Goal: Complete application form

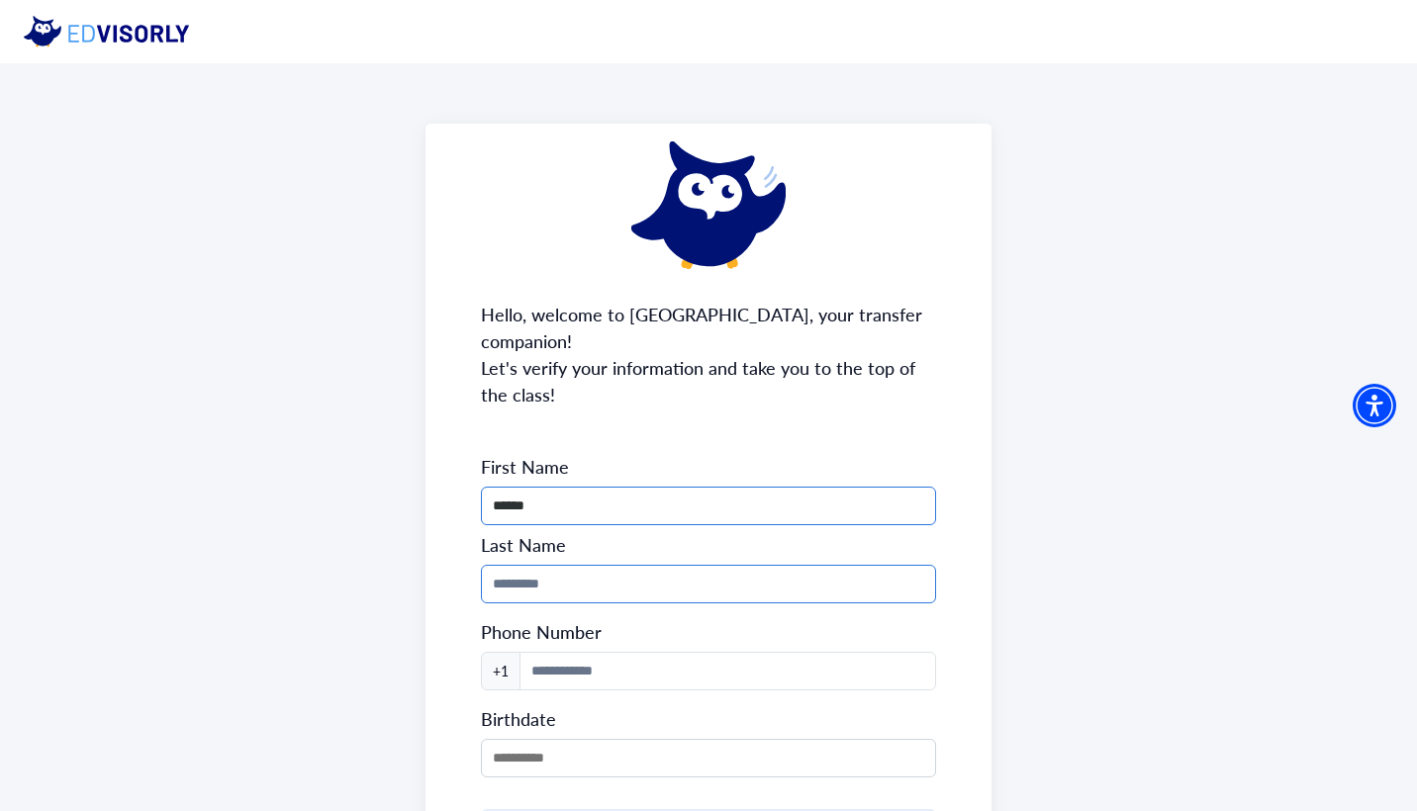
type input "******"
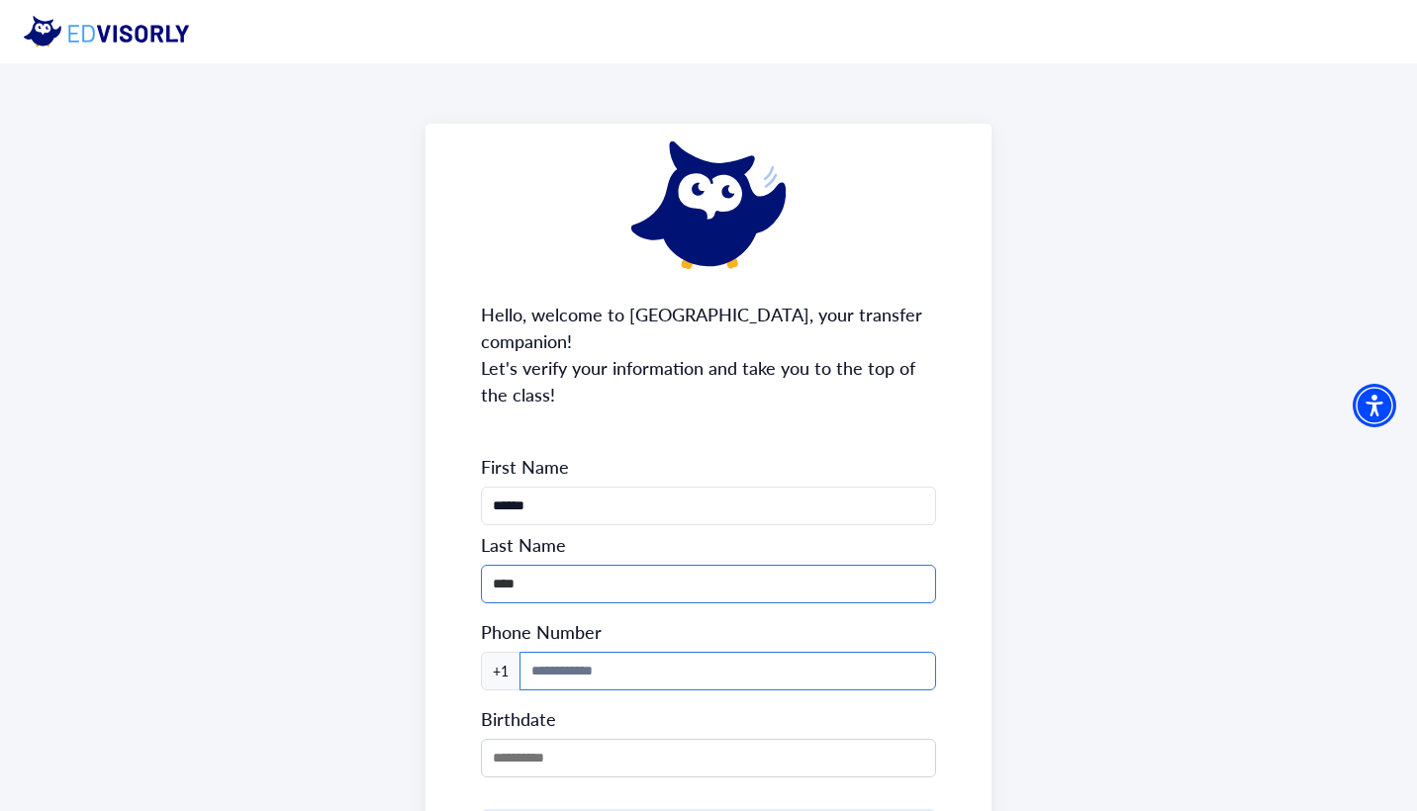
type input "****"
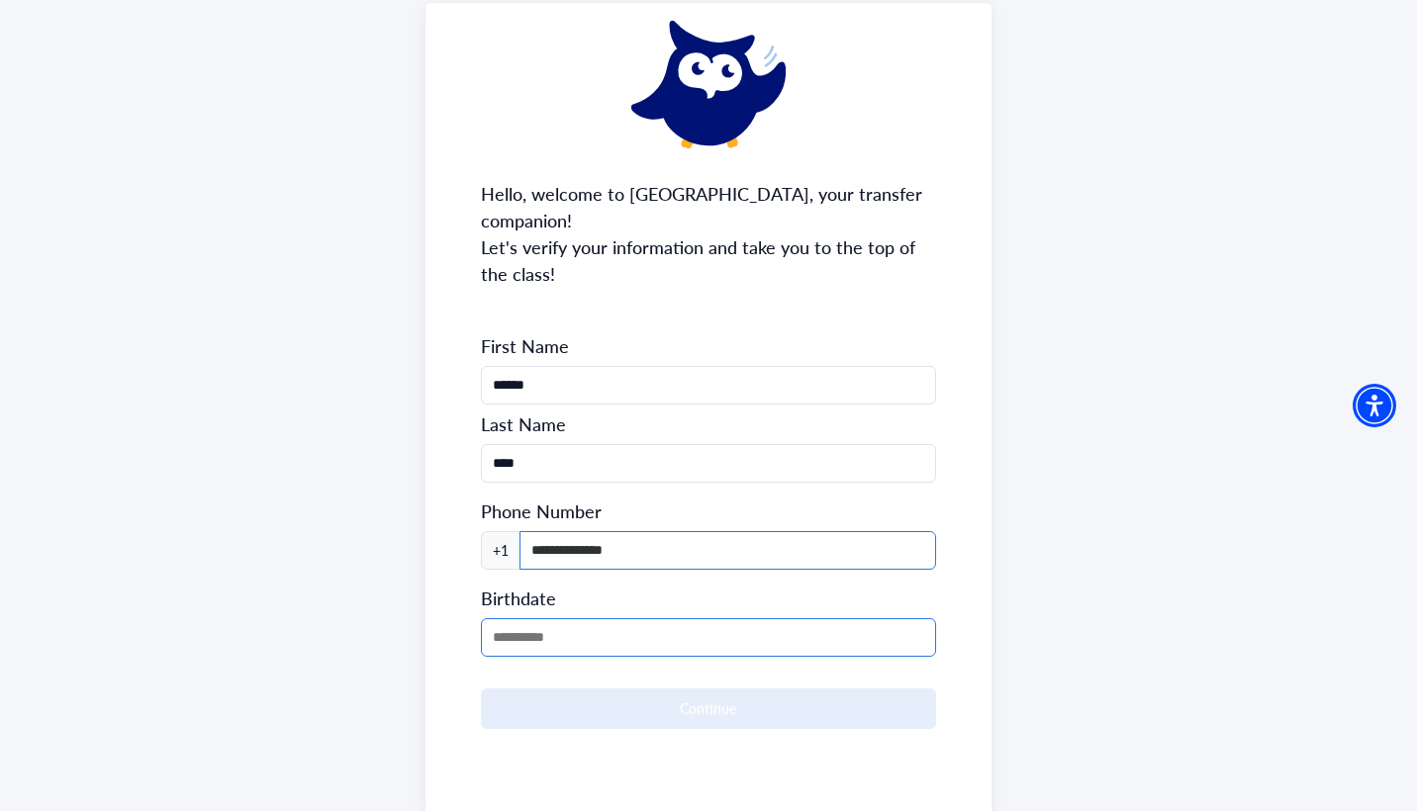
scroll to position [129, 0]
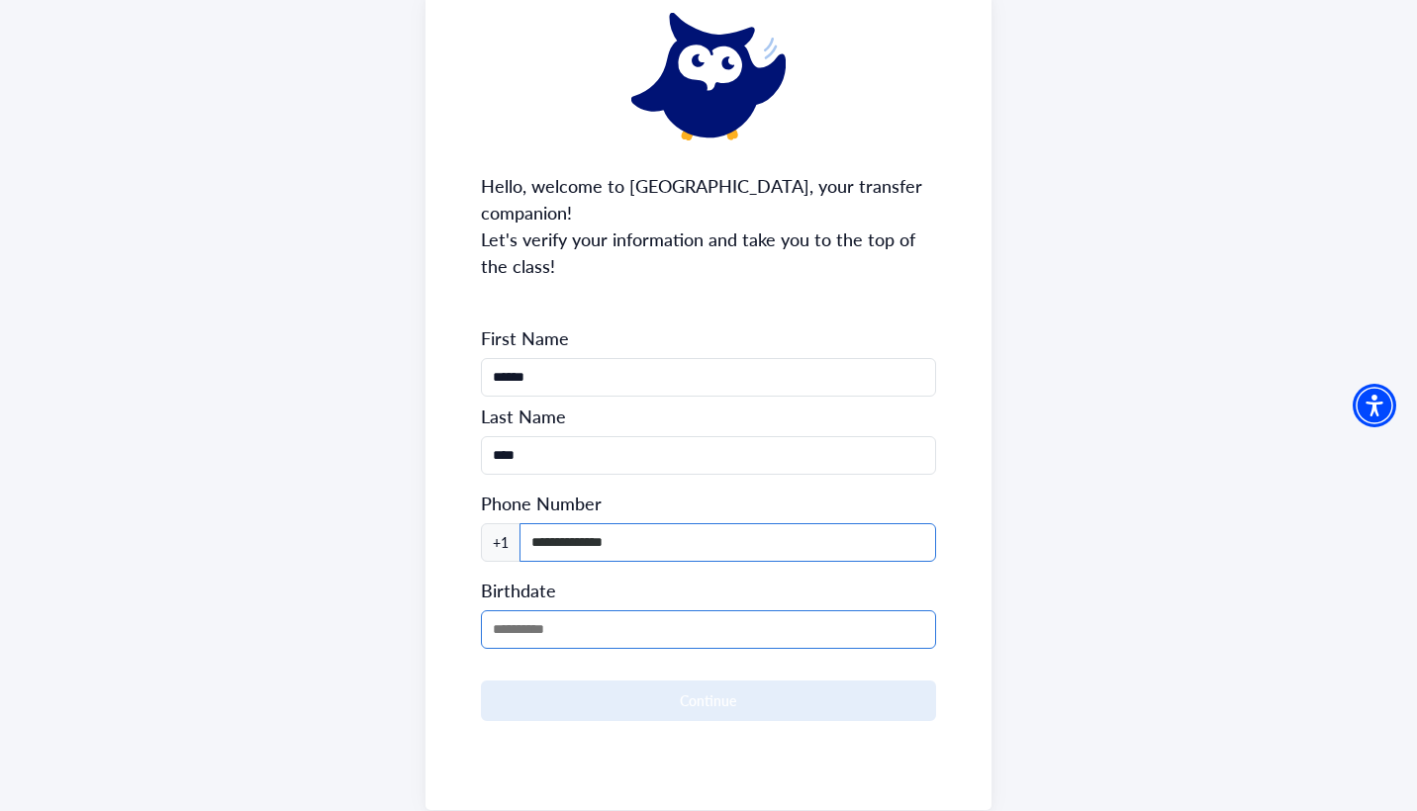
type input "**********"
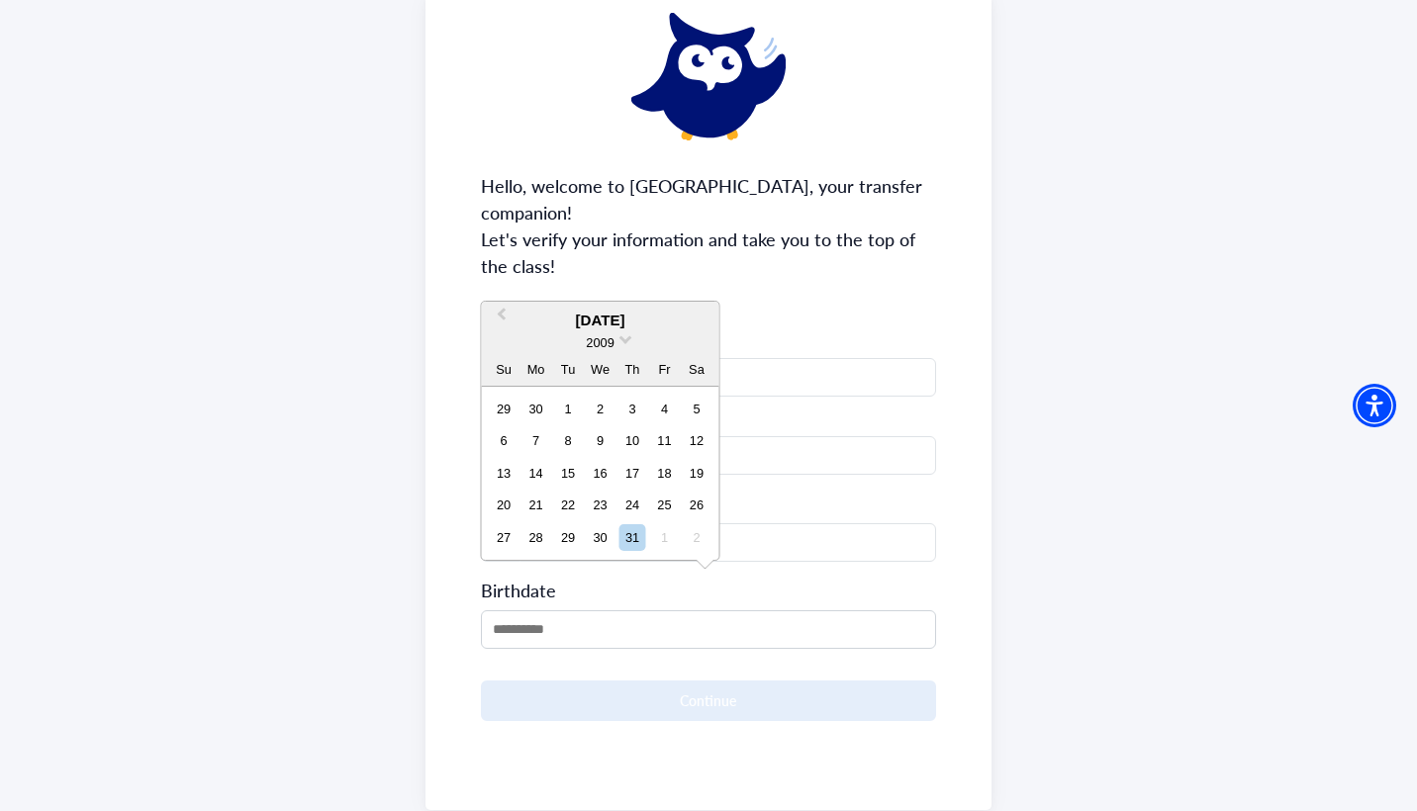
click at [616, 344] on div "2009" at bounding box center [600, 342] width 237 height 21
click at [607, 342] on span "2009" at bounding box center [600, 342] width 28 height 15
click at [613, 382] on div "2007" at bounding box center [600, 382] width 117 height 20
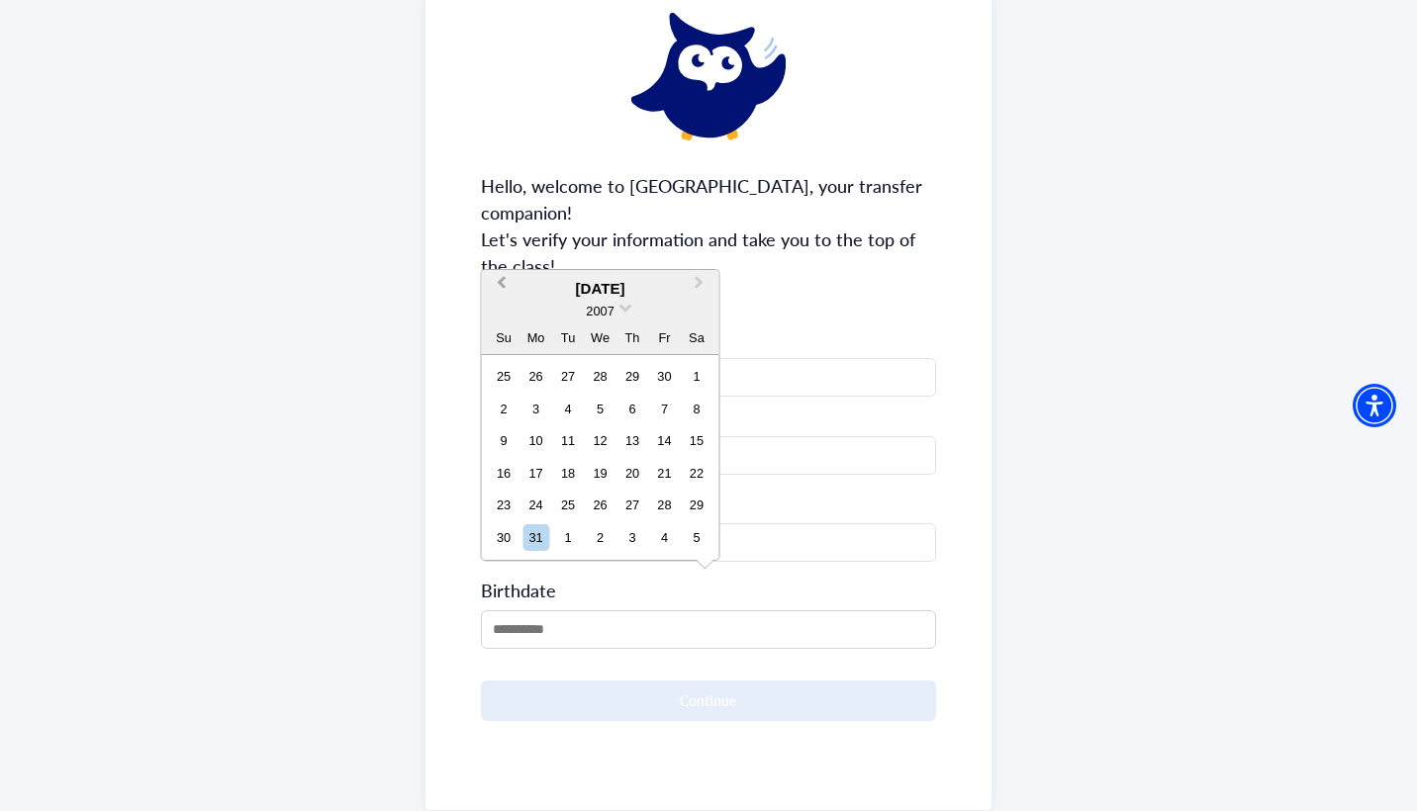
click at [490, 287] on button "Previous Month" at bounding box center [500, 288] width 32 height 32
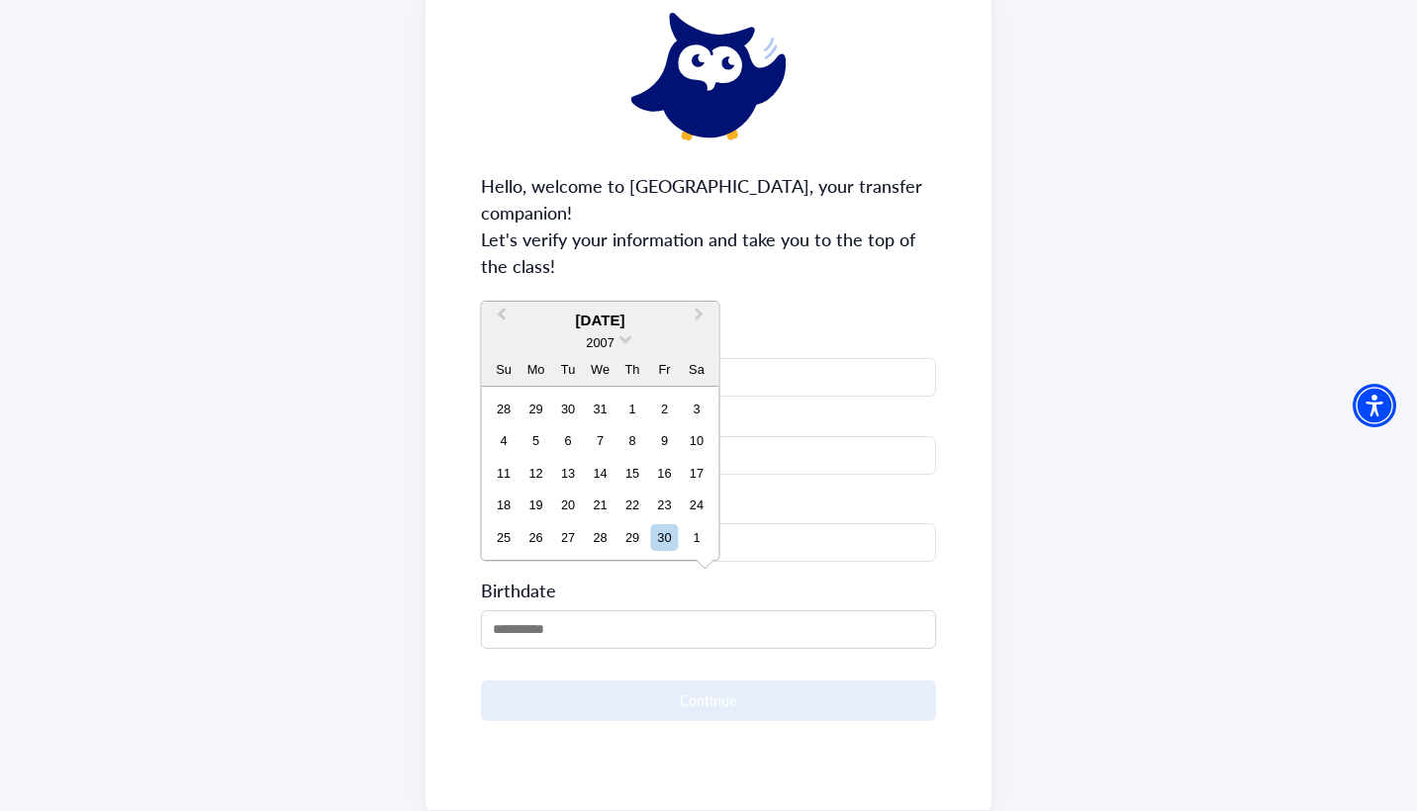
click at [492, 277] on div "**********" at bounding box center [708, 402] width 567 height 815
click at [536, 617] on input "MM/DD/YYYY" at bounding box center [709, 629] width 456 height 39
click at [601, 344] on span "2009" at bounding box center [600, 342] width 28 height 15
click at [612, 385] on div "2007" at bounding box center [600, 382] width 117 height 20
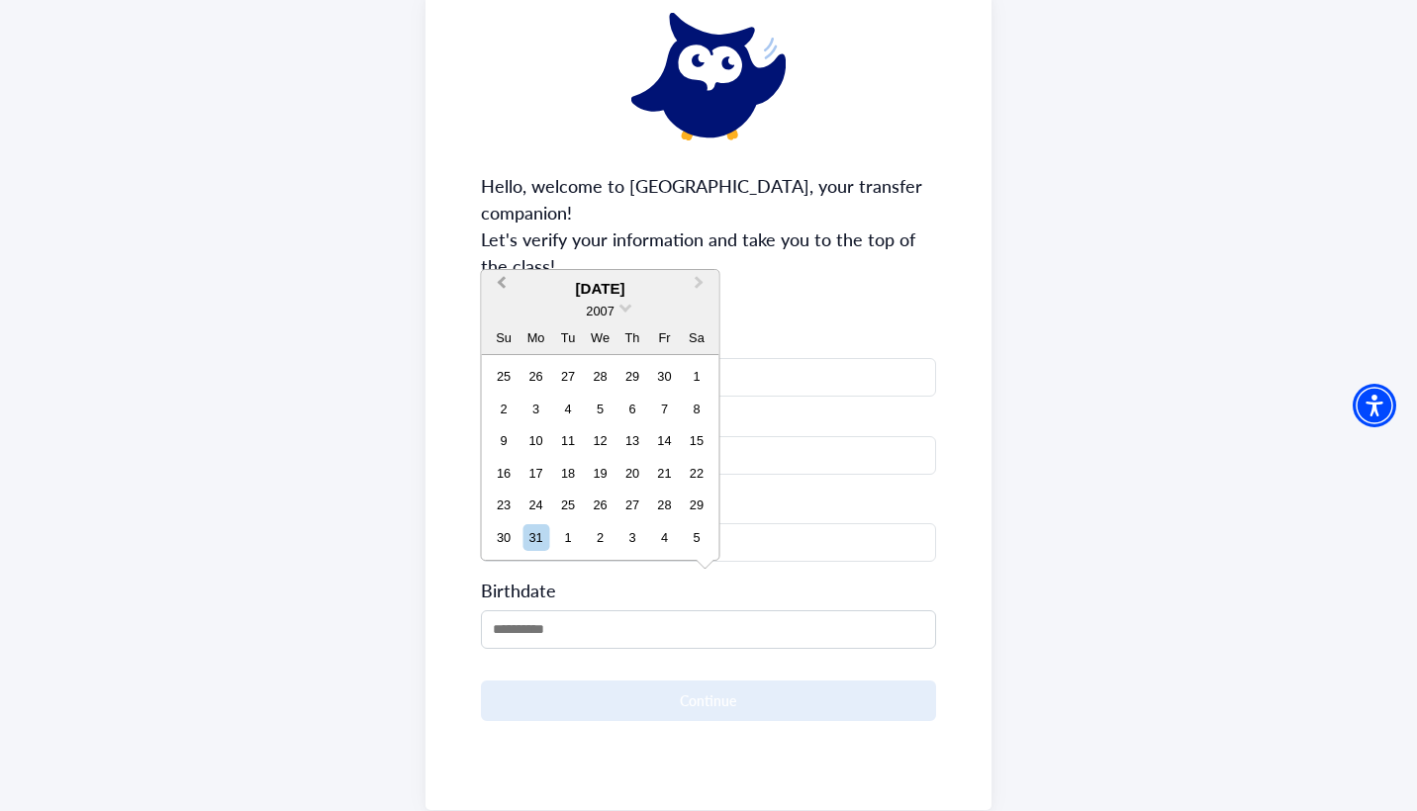
click at [502, 284] on span "Previous Month" at bounding box center [502, 287] width 0 height 30
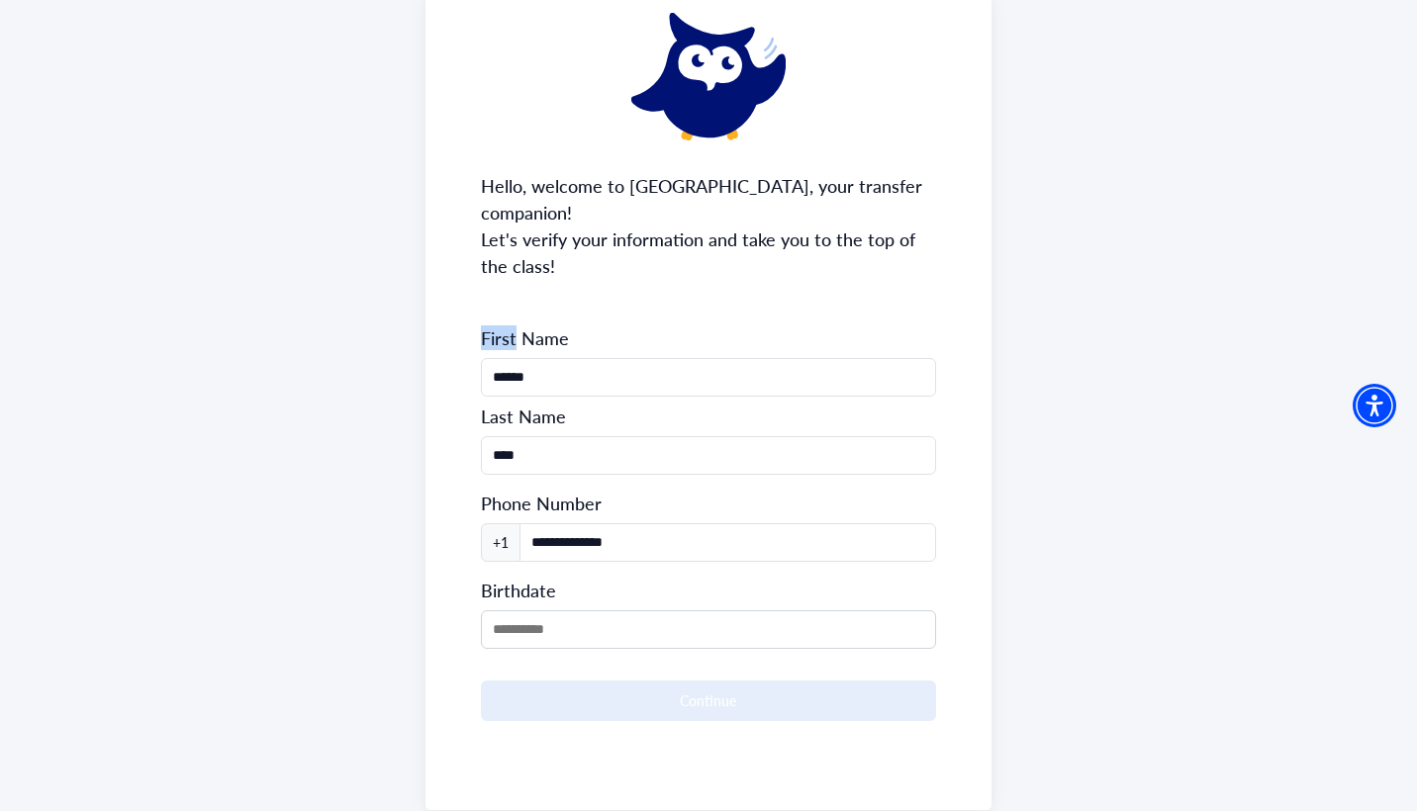
click at [504, 284] on div "**********" at bounding box center [708, 402] width 567 height 815
click at [562, 610] on input "MM/DD/YYYY" at bounding box center [709, 629] width 456 height 39
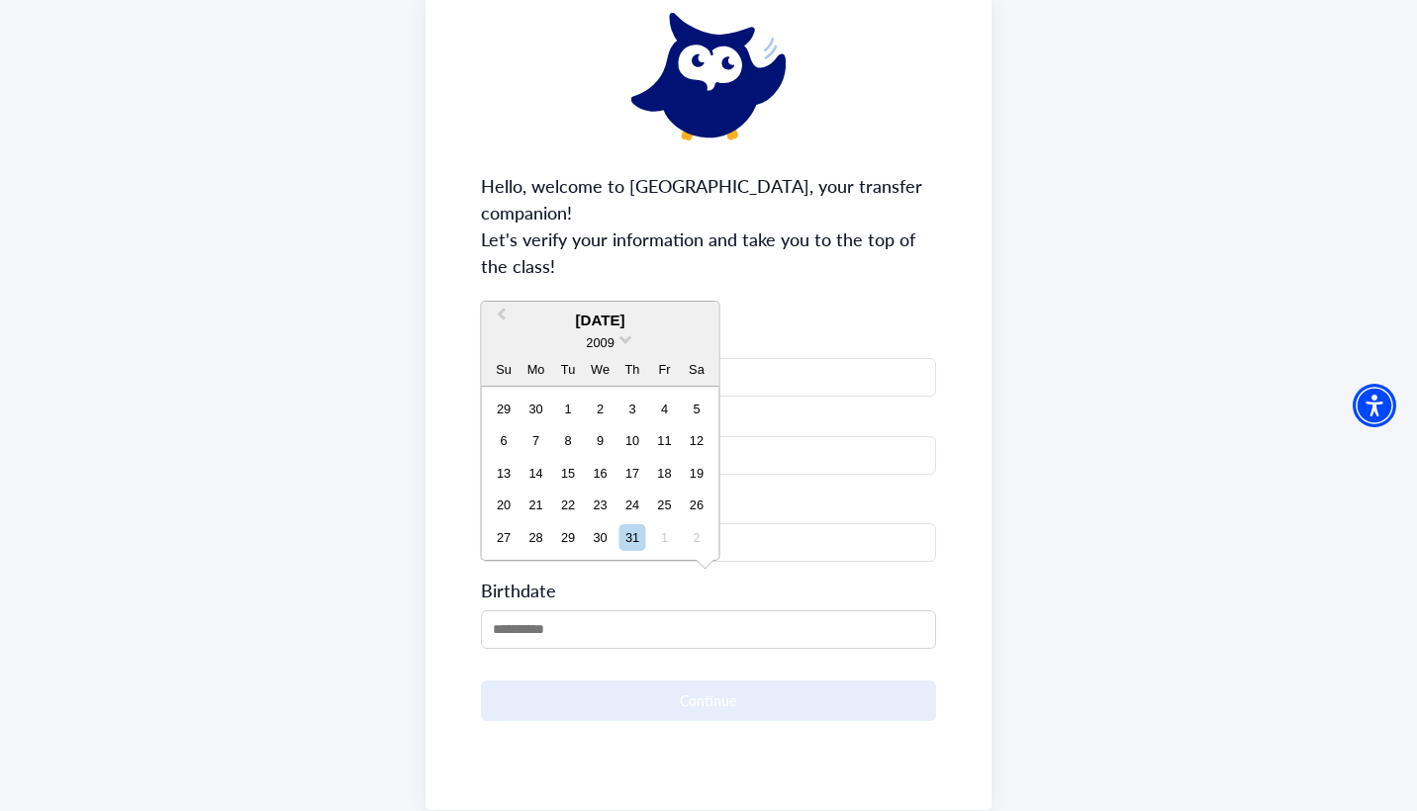
click at [621, 332] on div "December 2009" at bounding box center [600, 321] width 237 height 23
click at [621, 335] on div "2009" at bounding box center [600, 342] width 237 height 21
click at [621, 347] on div "2009" at bounding box center [600, 342] width 237 height 21
click at [617, 340] on div "2009" at bounding box center [600, 342] width 237 height 21
click at [605, 339] on span "2009" at bounding box center [600, 342] width 28 height 15
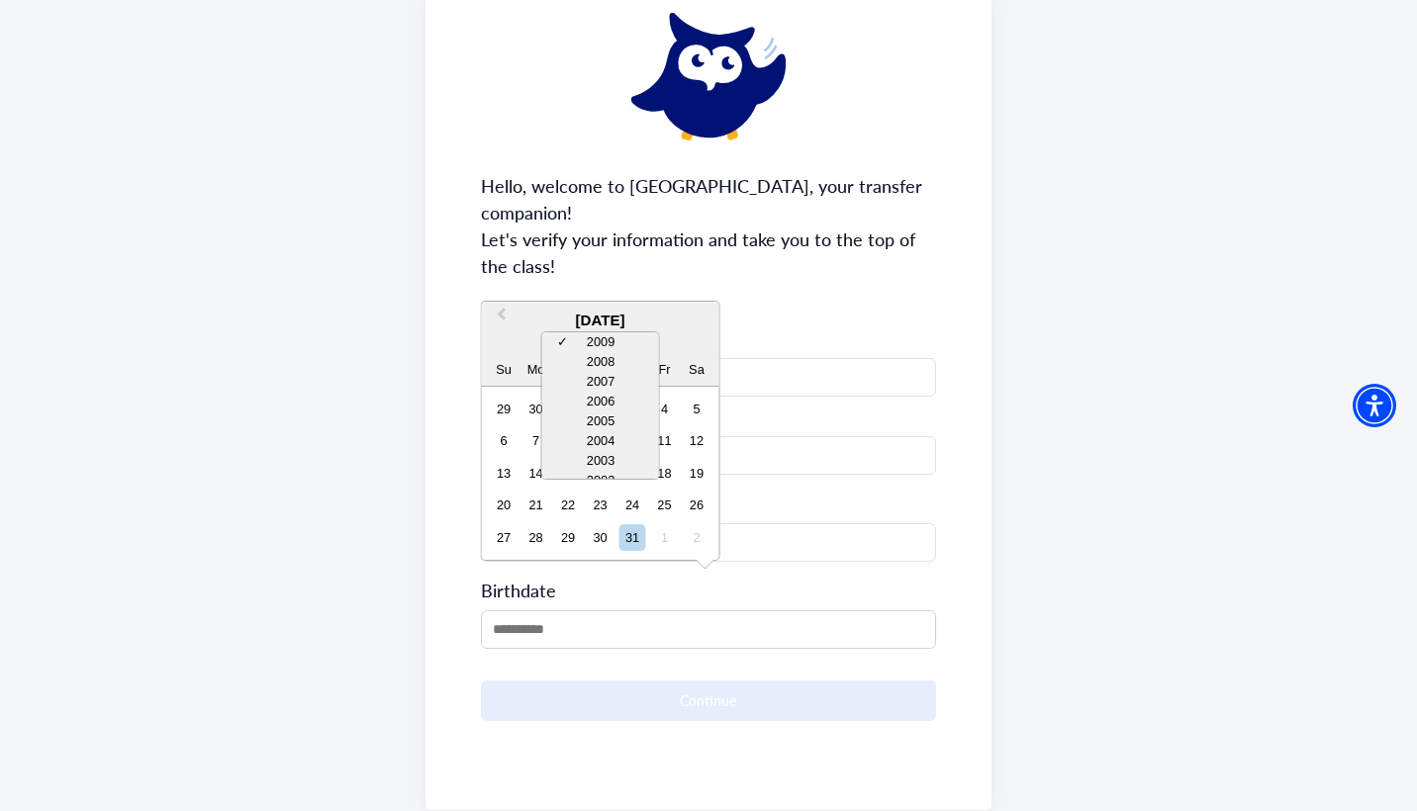
click at [614, 381] on div "2007" at bounding box center [600, 382] width 117 height 20
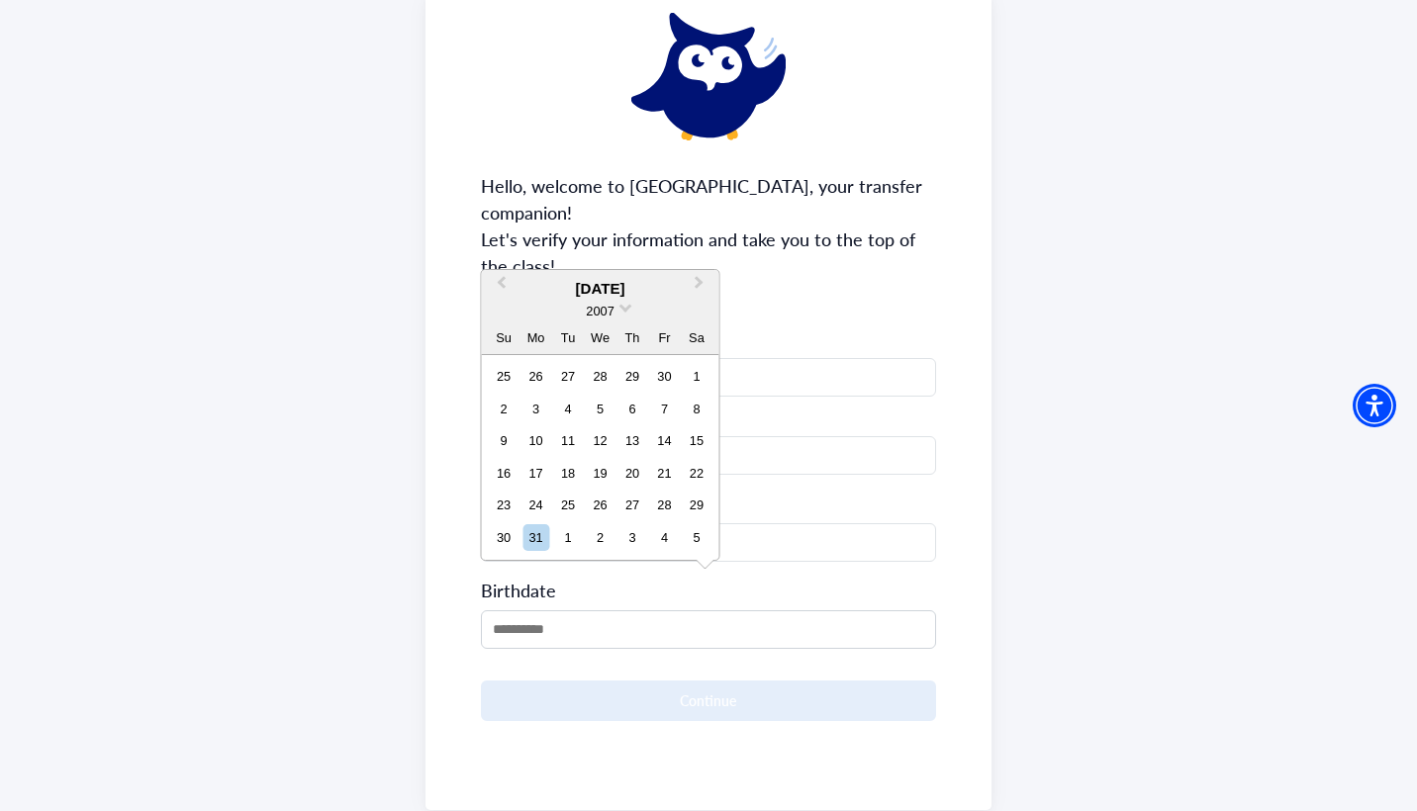
click at [593, 292] on div "December 2007" at bounding box center [600, 289] width 237 height 23
click at [502, 288] on span "Previous Month" at bounding box center [502, 287] width 0 height 30
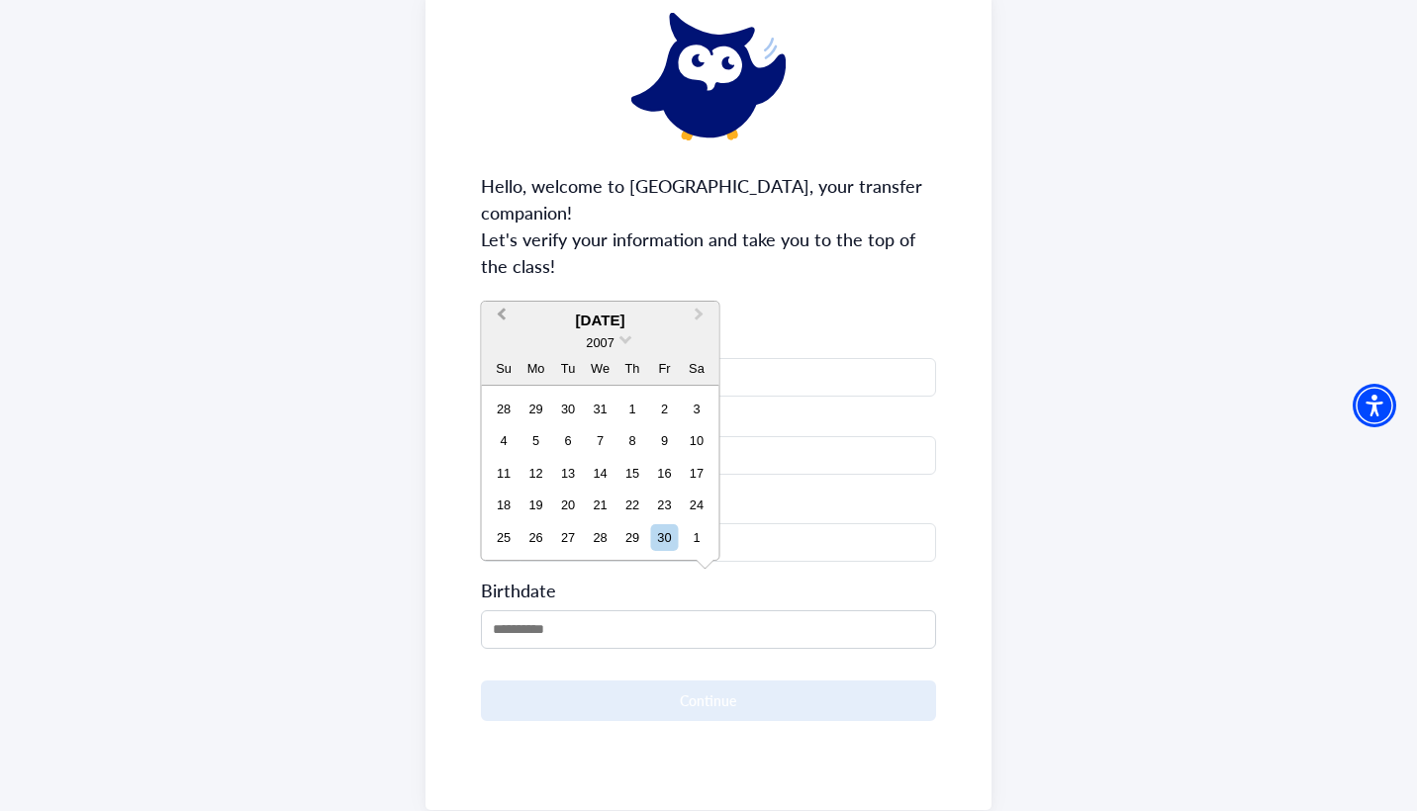
click at [504, 322] on button "Previous Month" at bounding box center [500, 320] width 32 height 32
click at [502, 320] on span "Previous Month" at bounding box center [502, 319] width 0 height 30
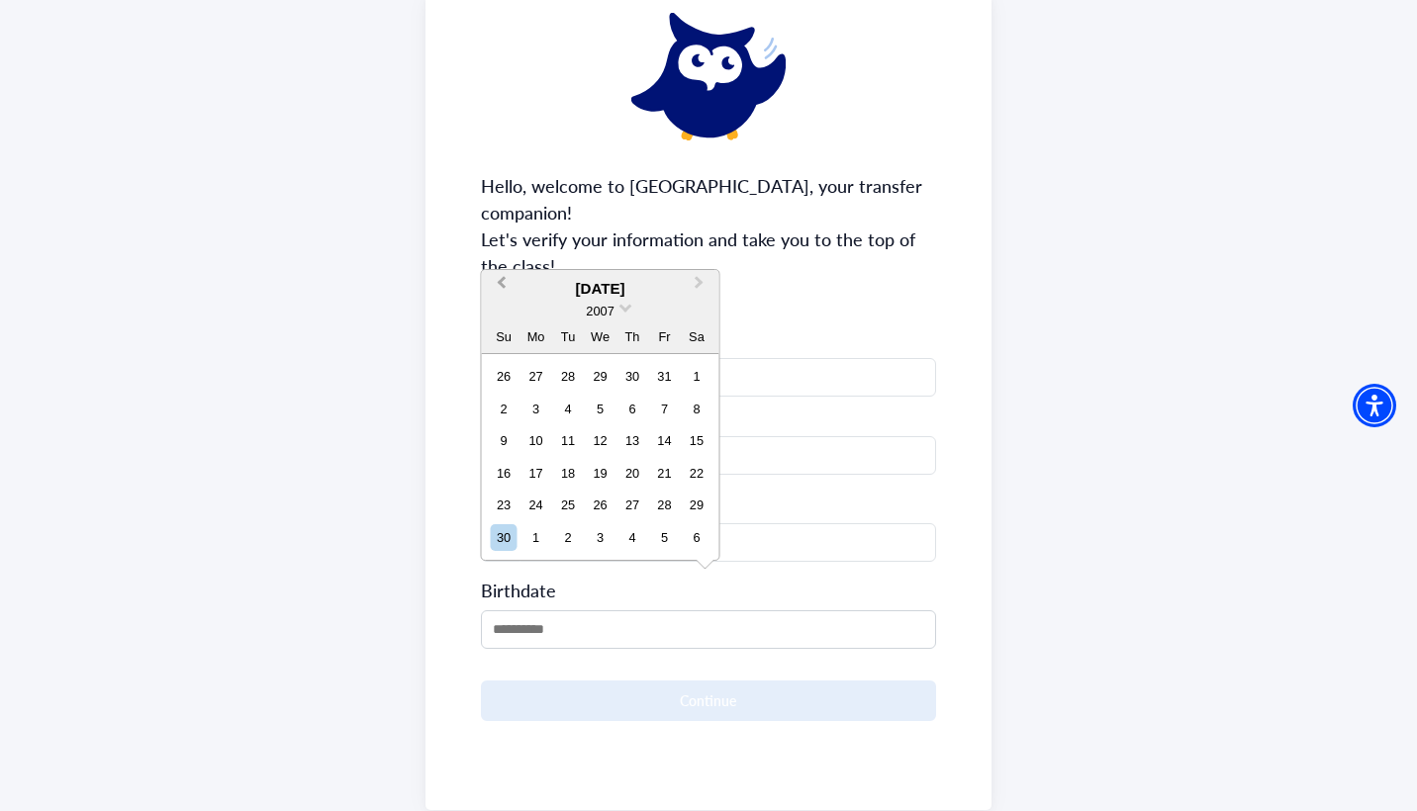
click at [502, 290] on span "Previous Month" at bounding box center [502, 287] width 0 height 30
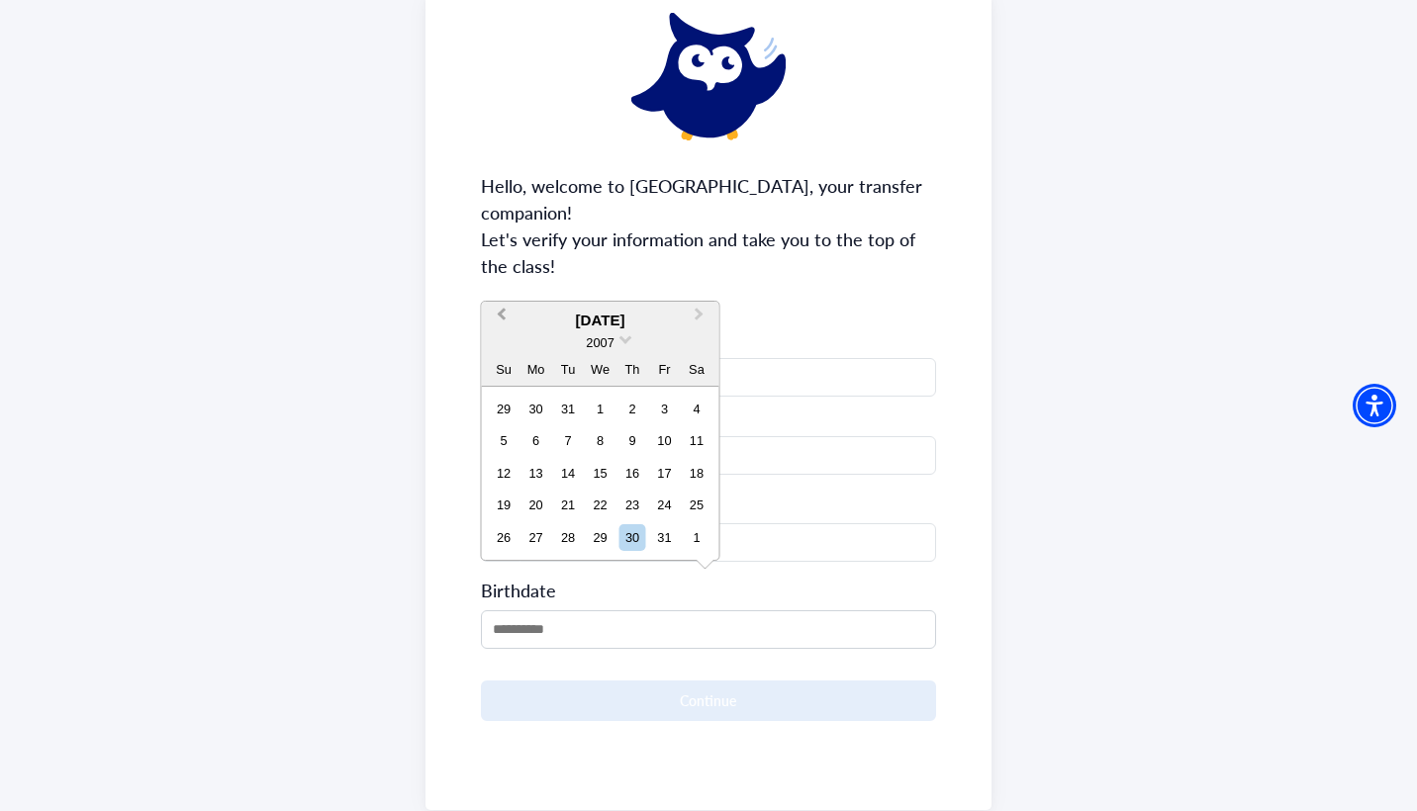
click at [502, 315] on span "Previous Month" at bounding box center [502, 319] width 0 height 30
click at [502, 317] on span "Previous Month" at bounding box center [502, 319] width 0 height 30
click at [551, 506] on div "17 18 19 20 21 22 23" at bounding box center [600, 506] width 225 height 32
click at [543, 506] on div "18" at bounding box center [535, 505] width 27 height 27
type input "**********"
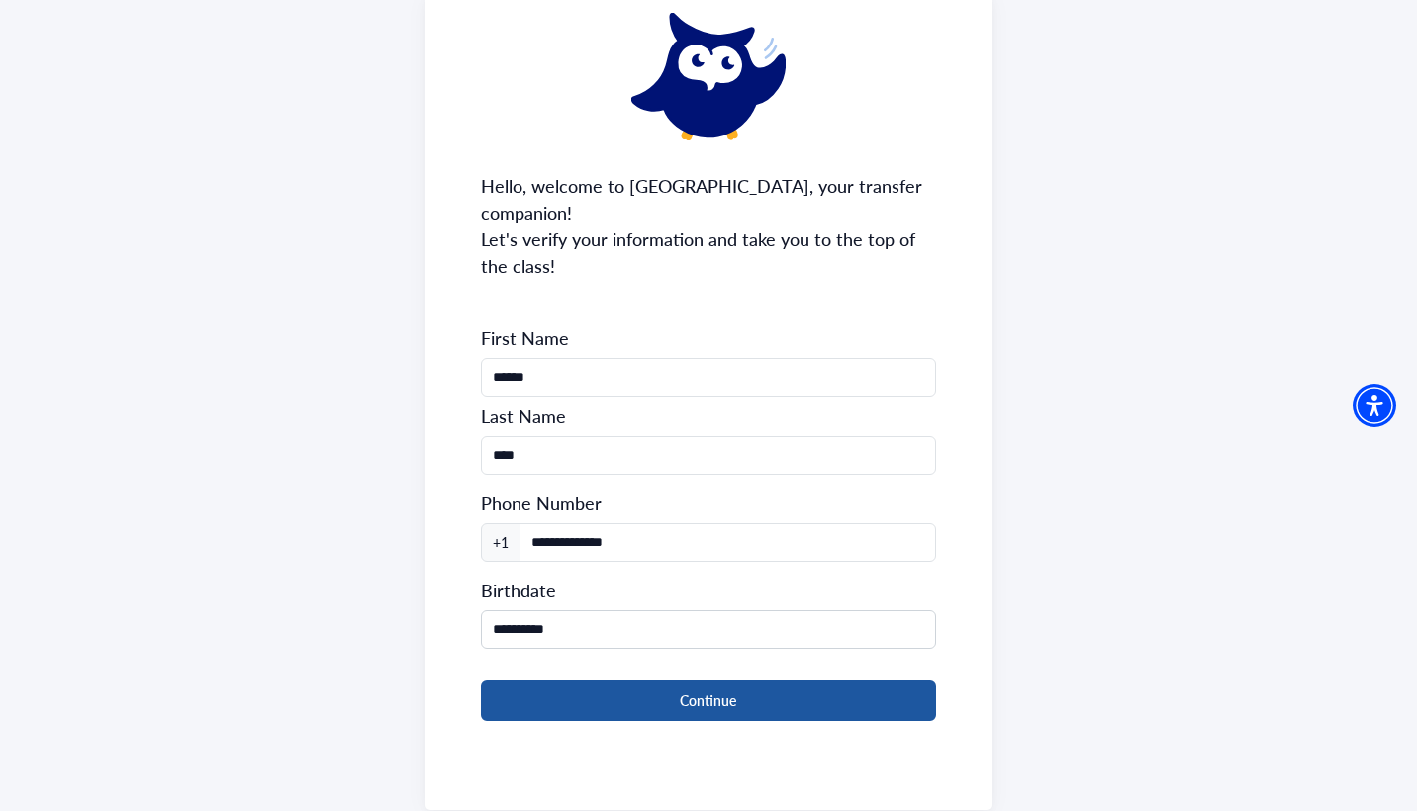
click at [661, 685] on button "Continue" at bounding box center [709, 701] width 456 height 41
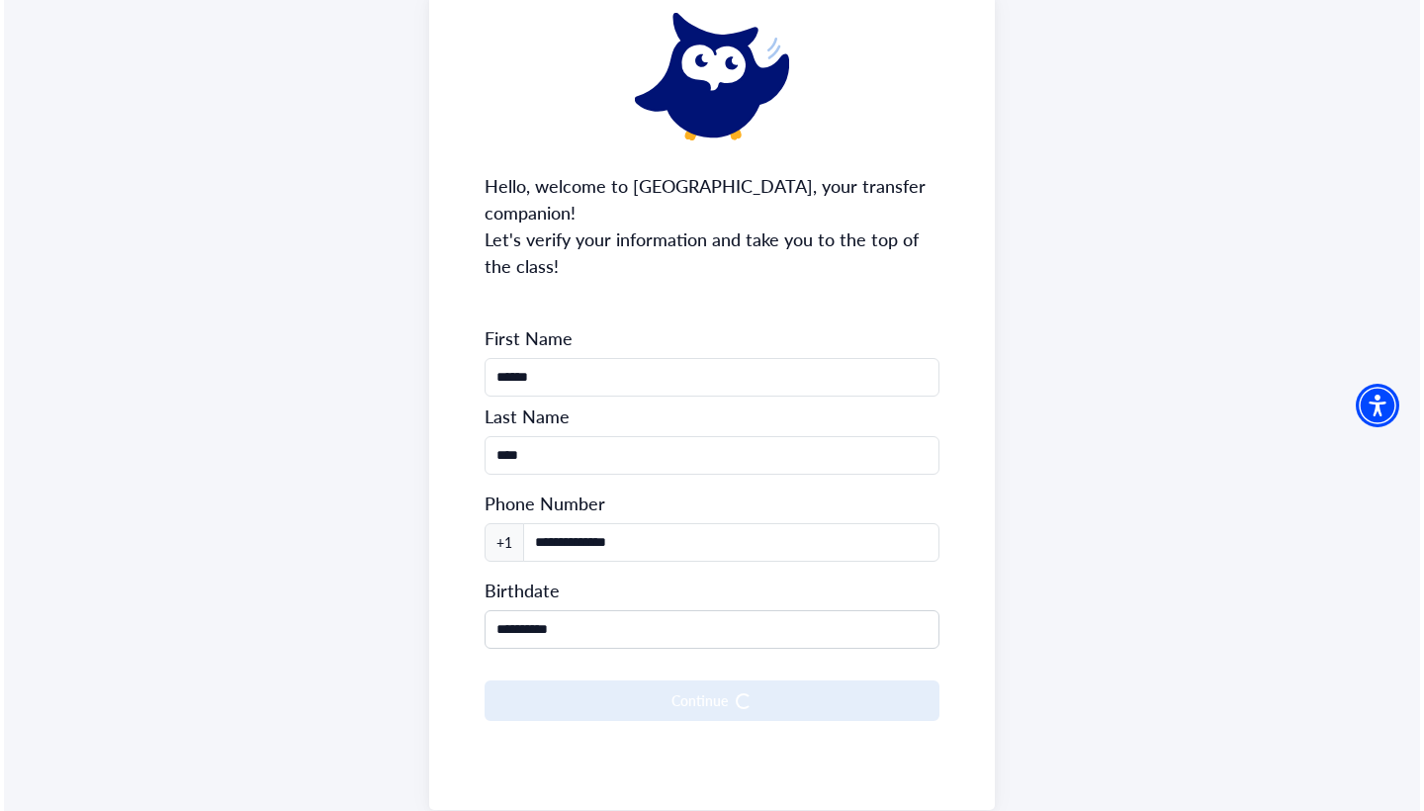
scroll to position [0, 0]
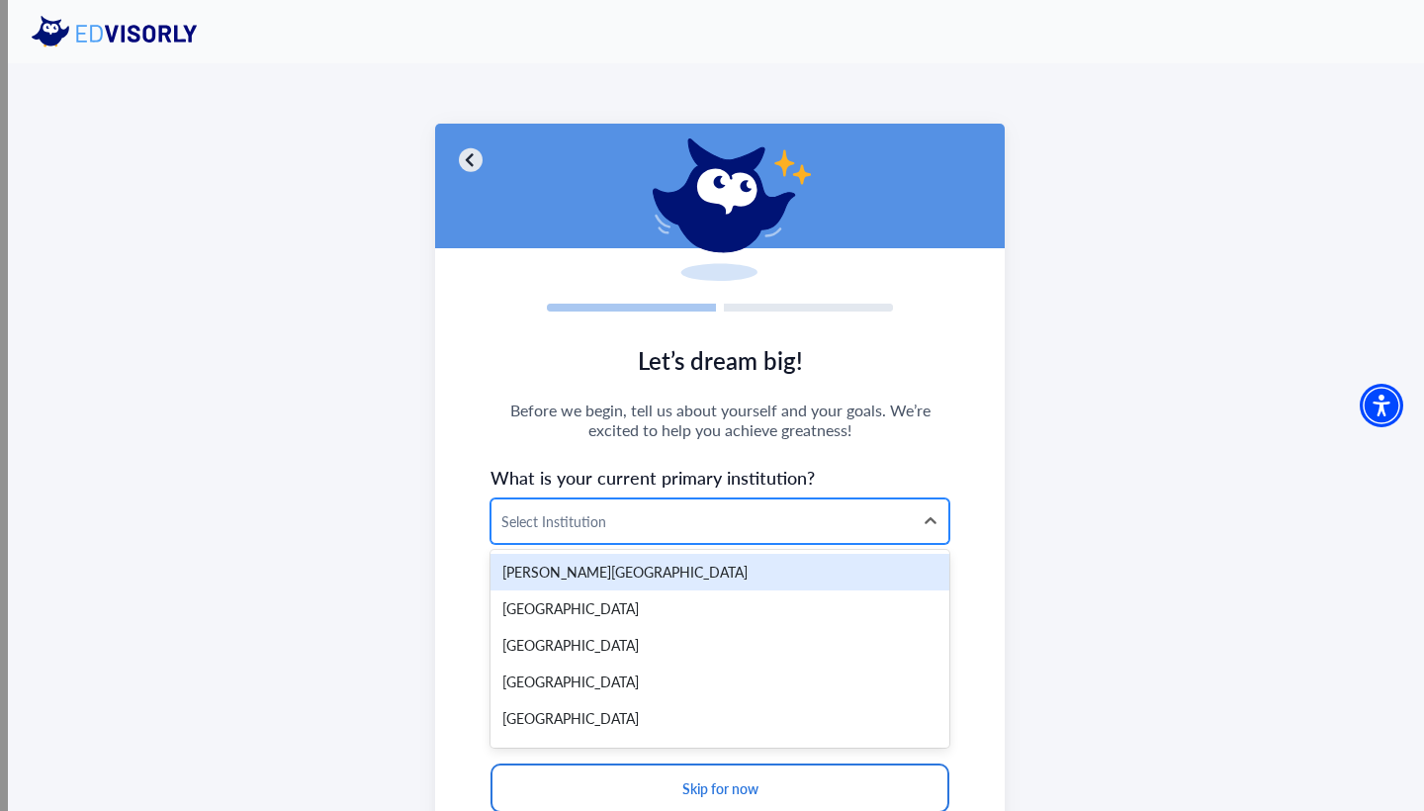
click at [656, 521] on div at bounding box center [703, 521] width 402 height 25
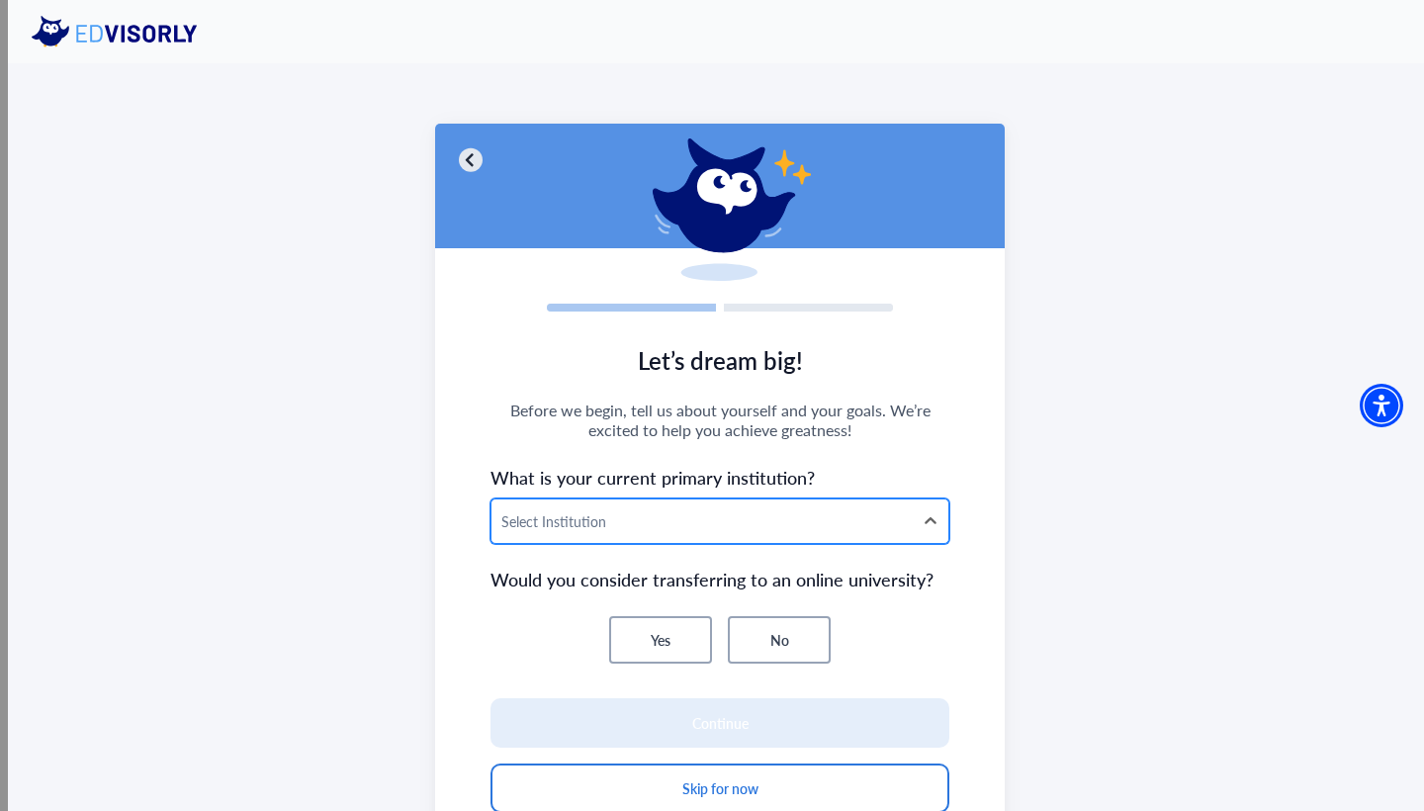
click at [651, 528] on div at bounding box center [703, 521] width 402 height 25
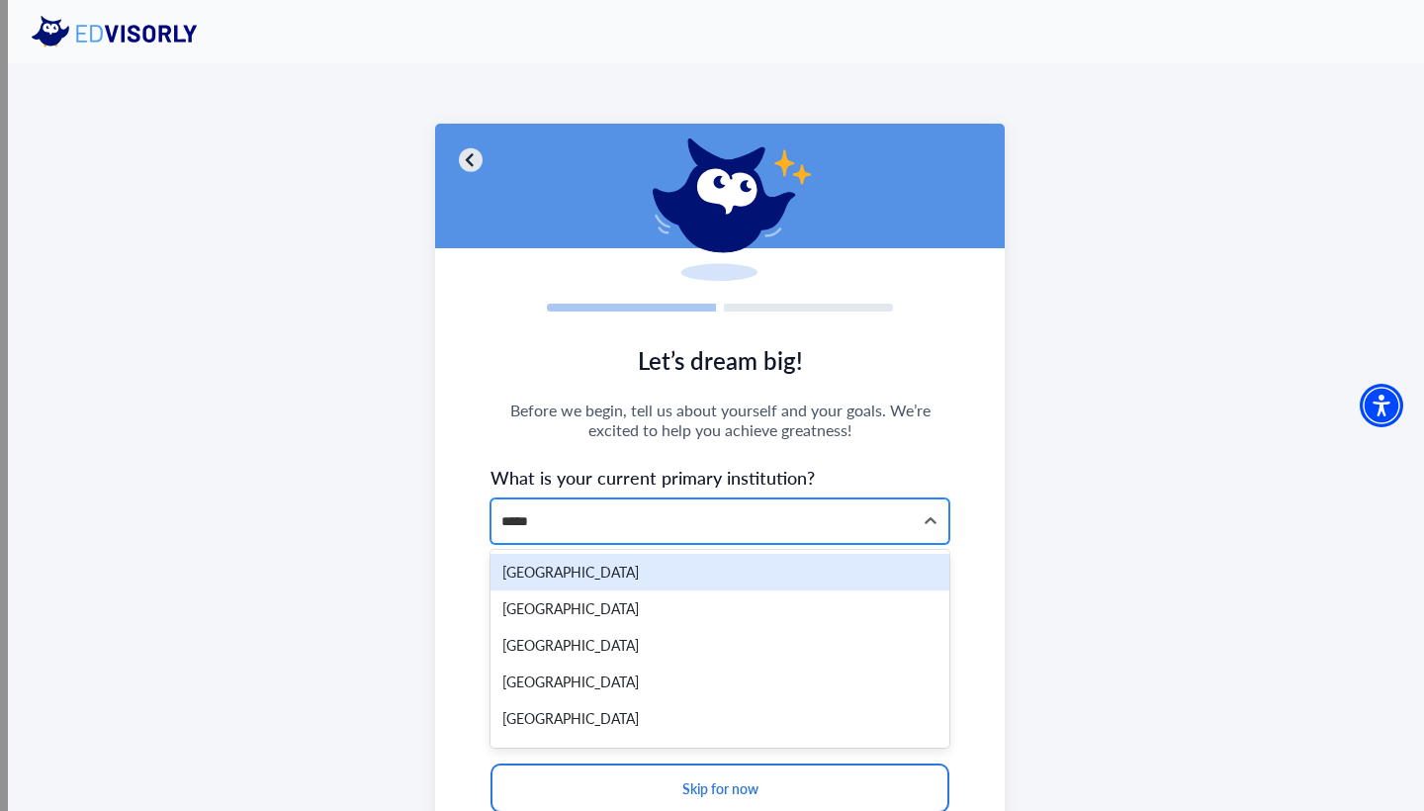
type input "******"
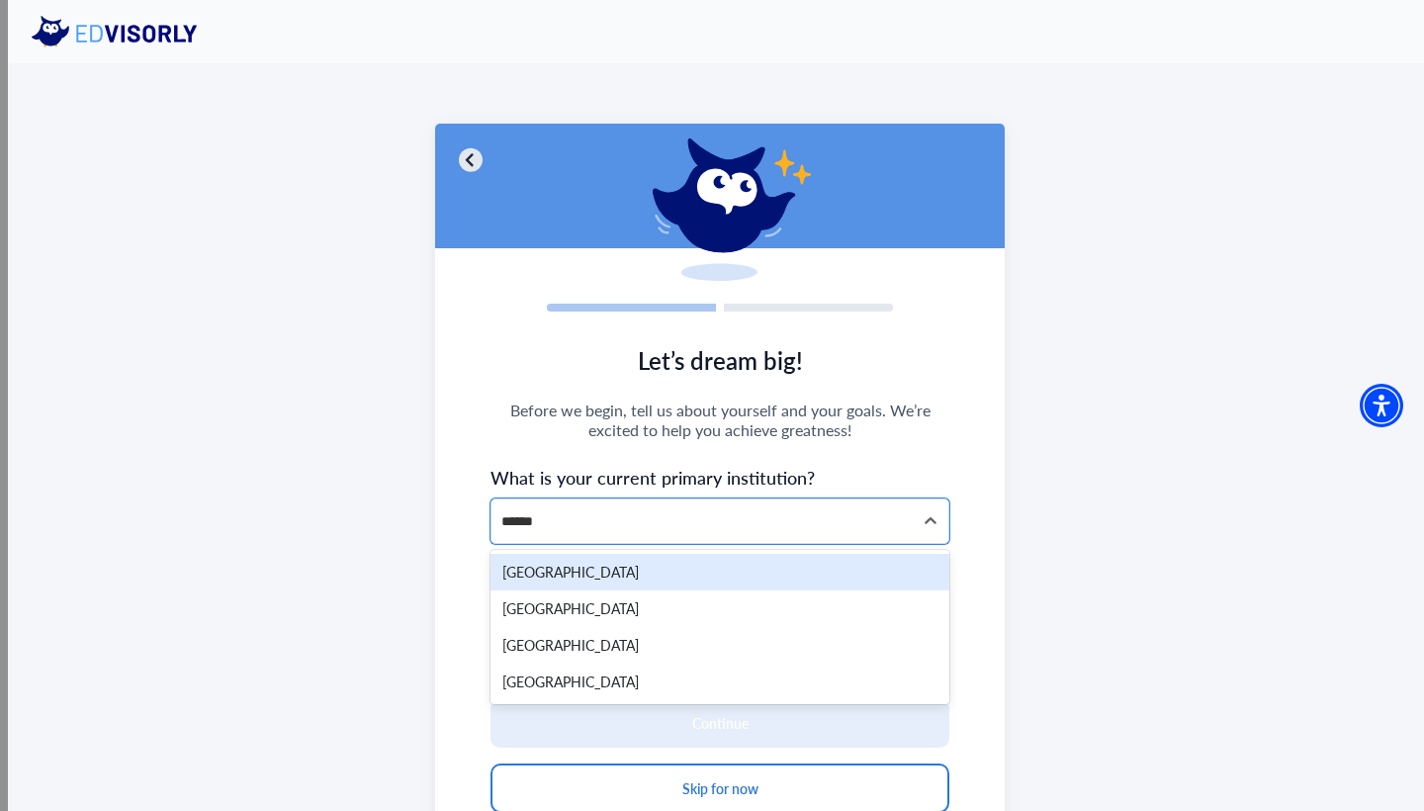
click at [659, 567] on div "Riverside City College" at bounding box center [720, 572] width 459 height 37
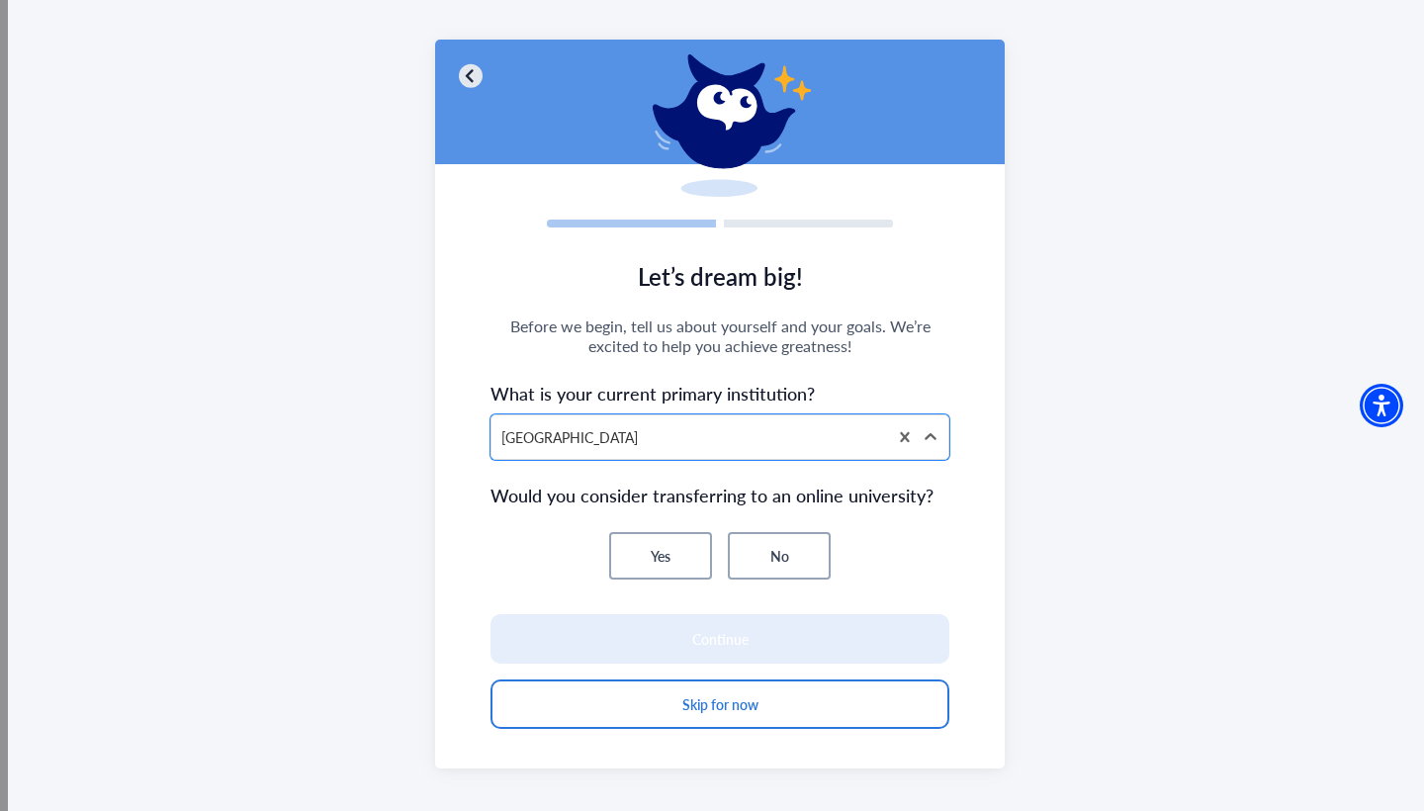
scroll to position [95, 0]
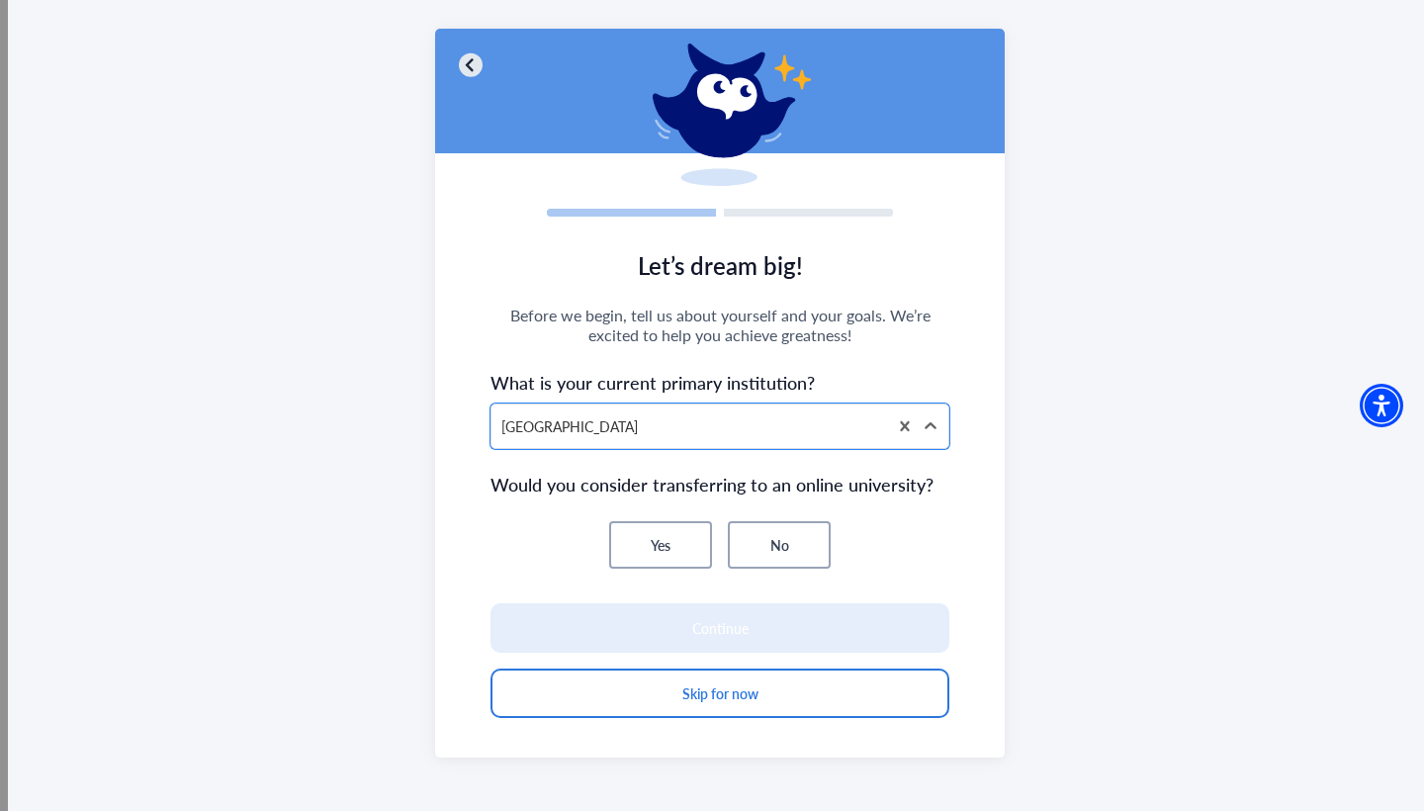
click at [751, 553] on button "No" at bounding box center [779, 544] width 103 height 47
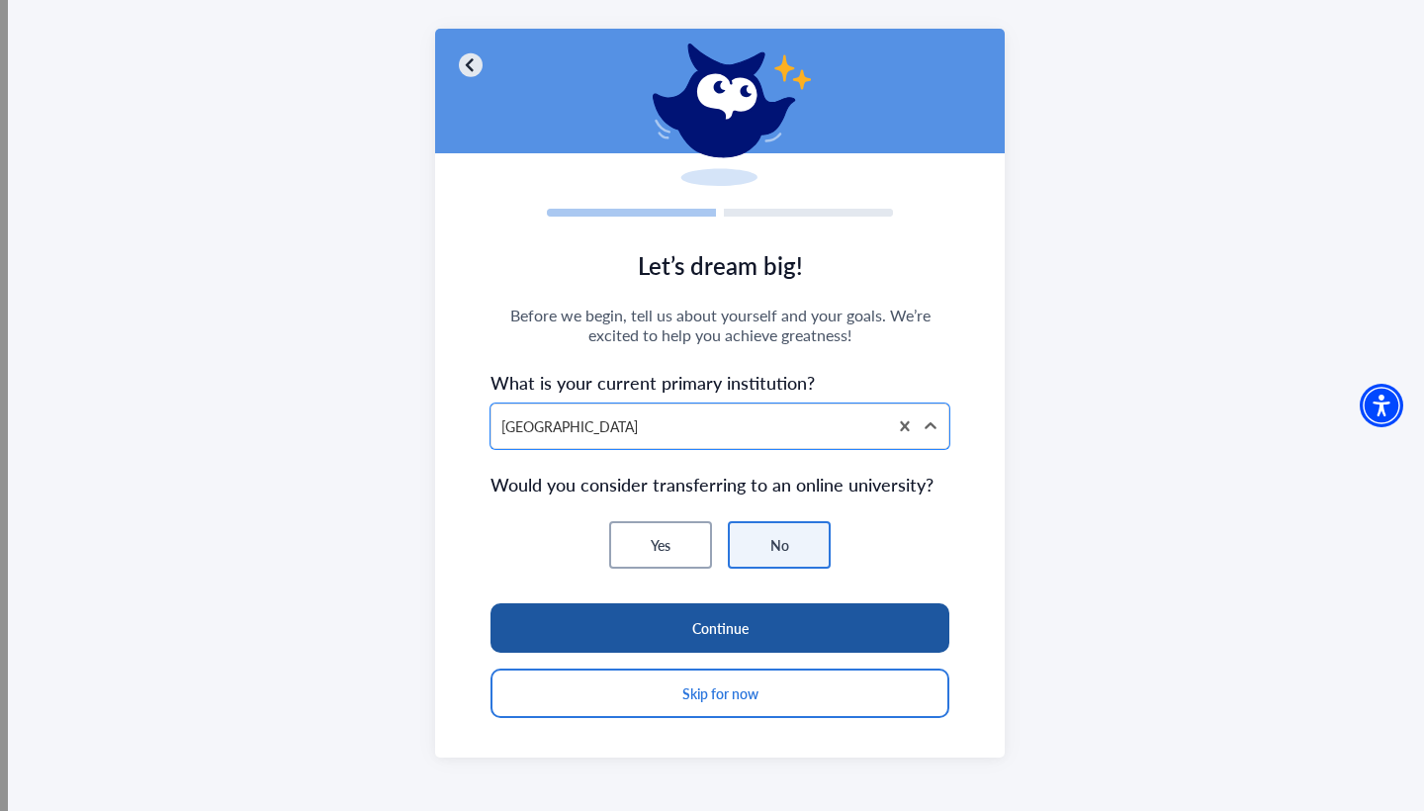
click at [733, 614] on button "Continue" at bounding box center [720, 627] width 459 height 49
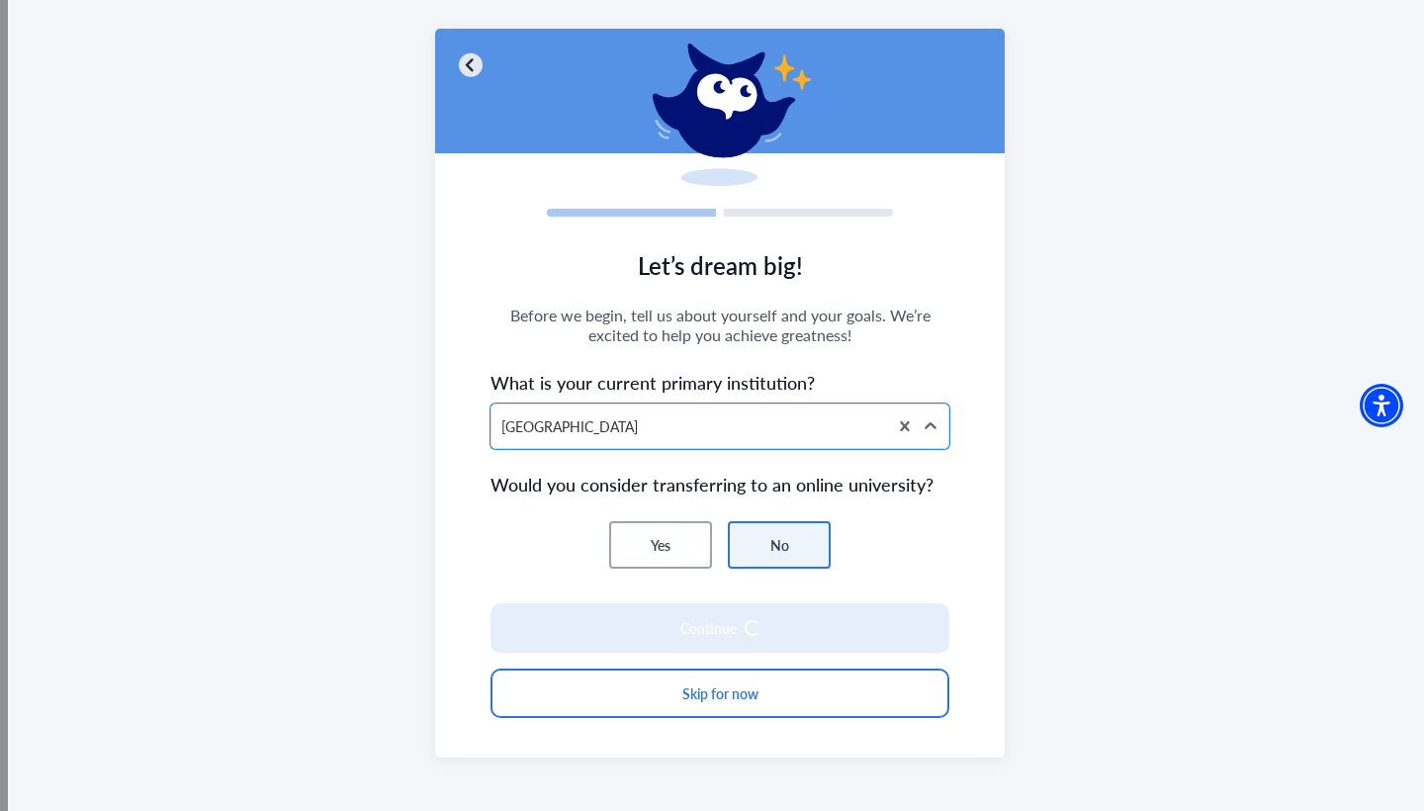
scroll to position [82, 0]
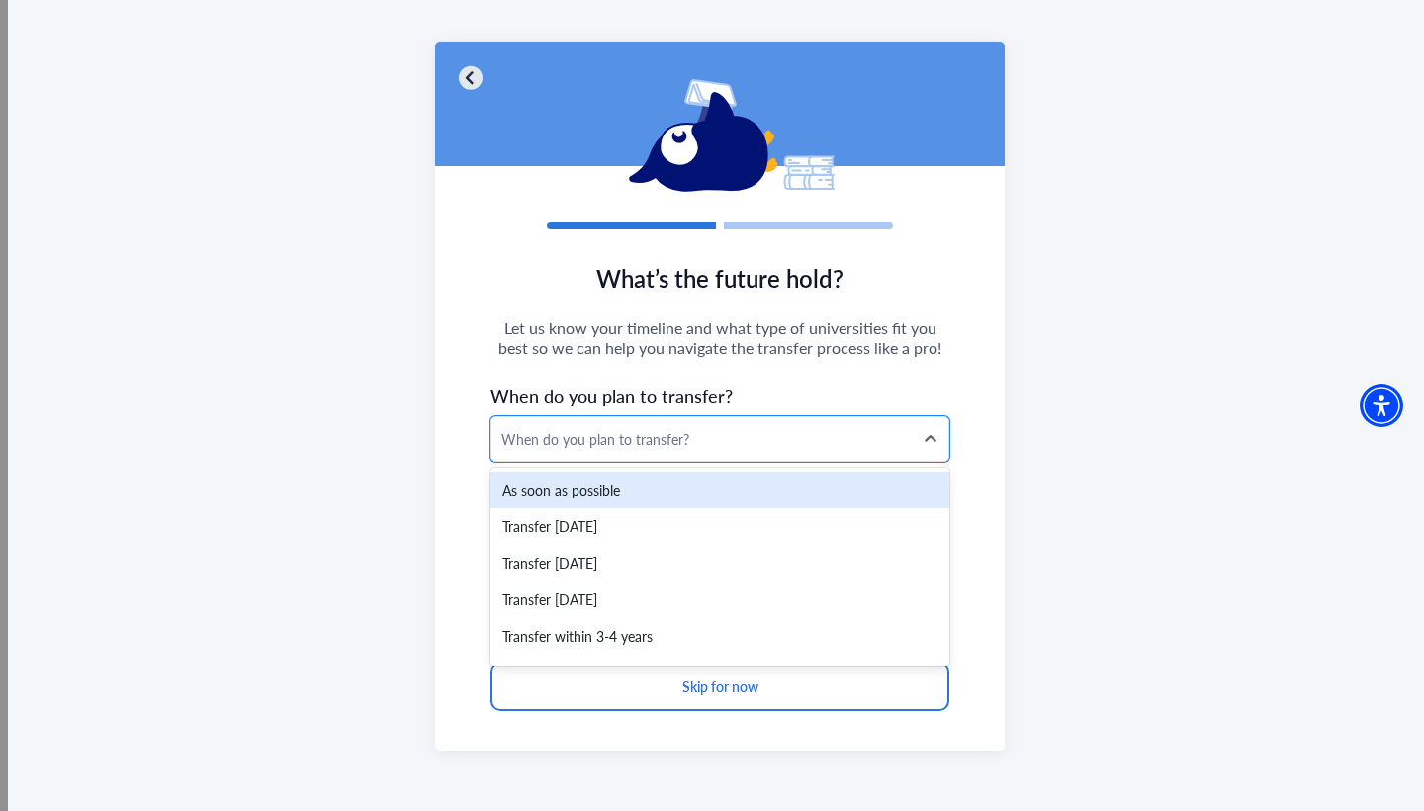
click at [682, 454] on div "When do you plan to transfer?" at bounding box center [702, 439] width 421 height 44
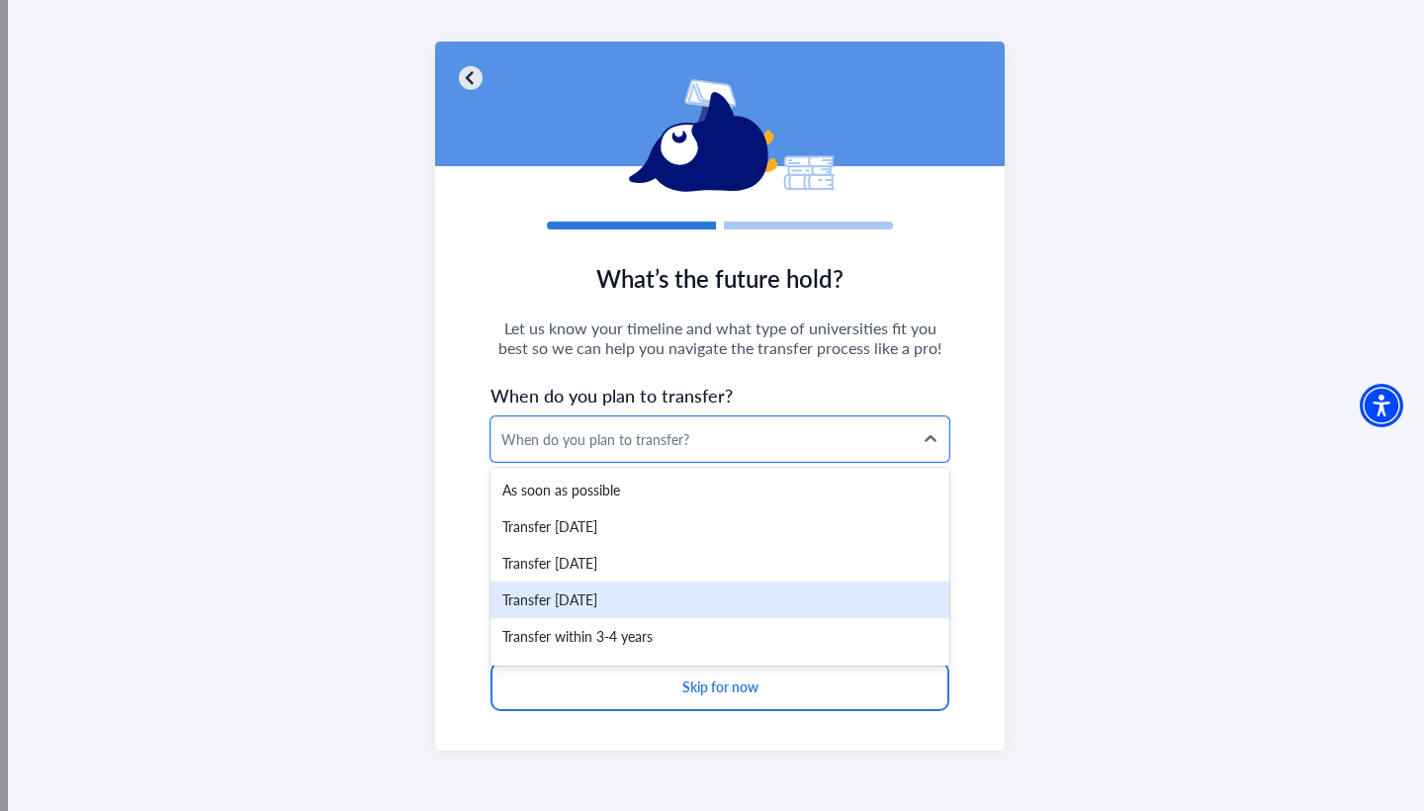
click at [641, 594] on div "Transfer within 2 years" at bounding box center [720, 600] width 459 height 37
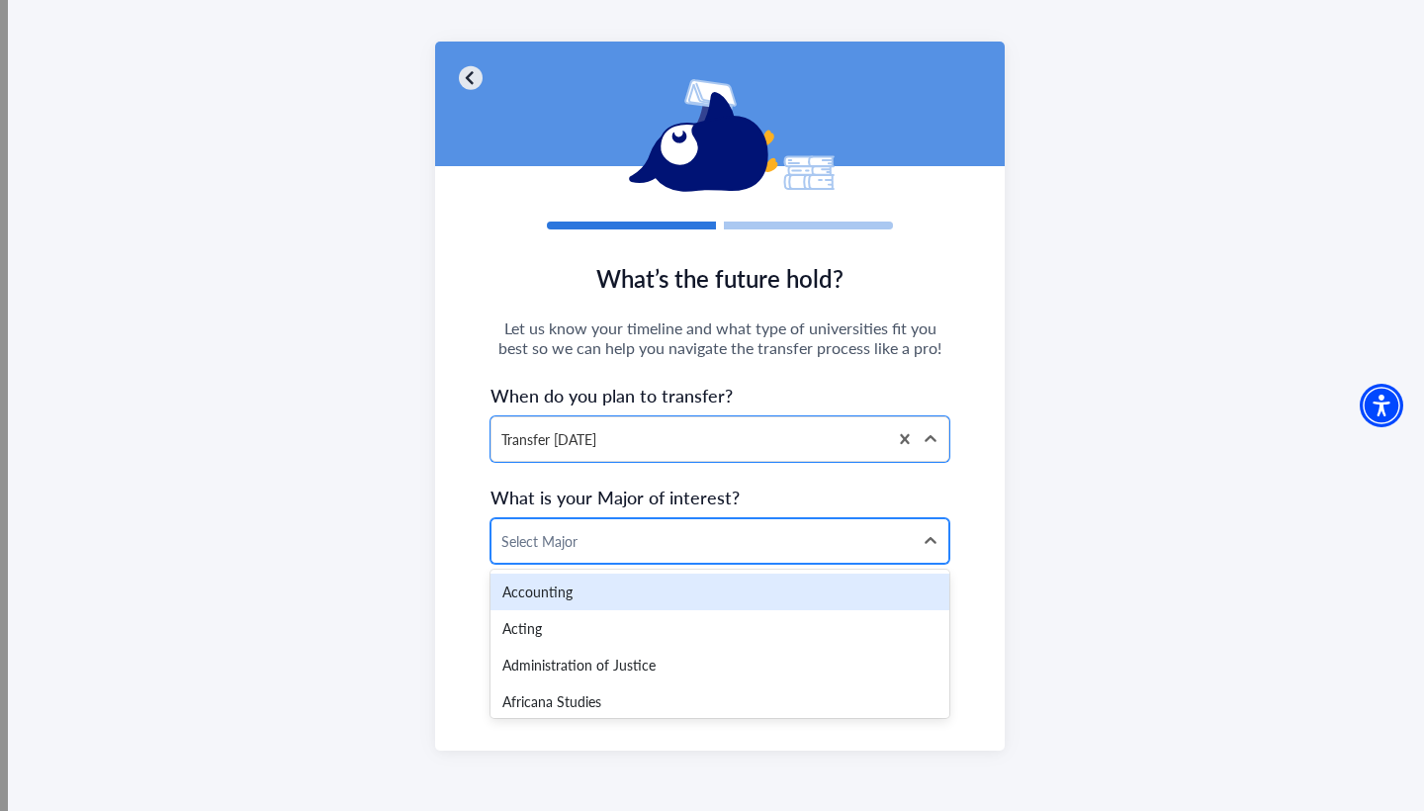
click at [635, 547] on div at bounding box center [703, 541] width 402 height 25
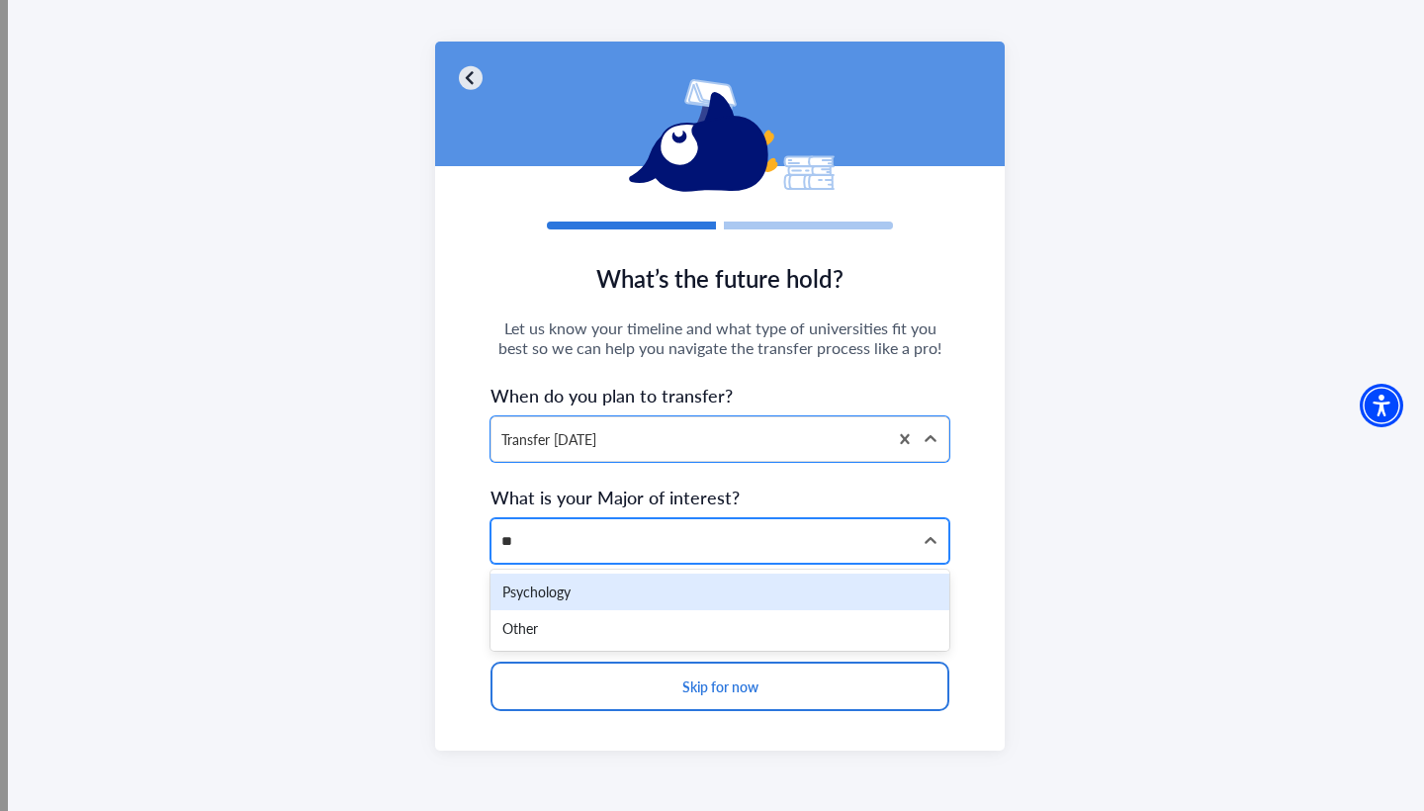
type input "***"
click at [630, 609] on div "Psychology" at bounding box center [720, 592] width 459 height 37
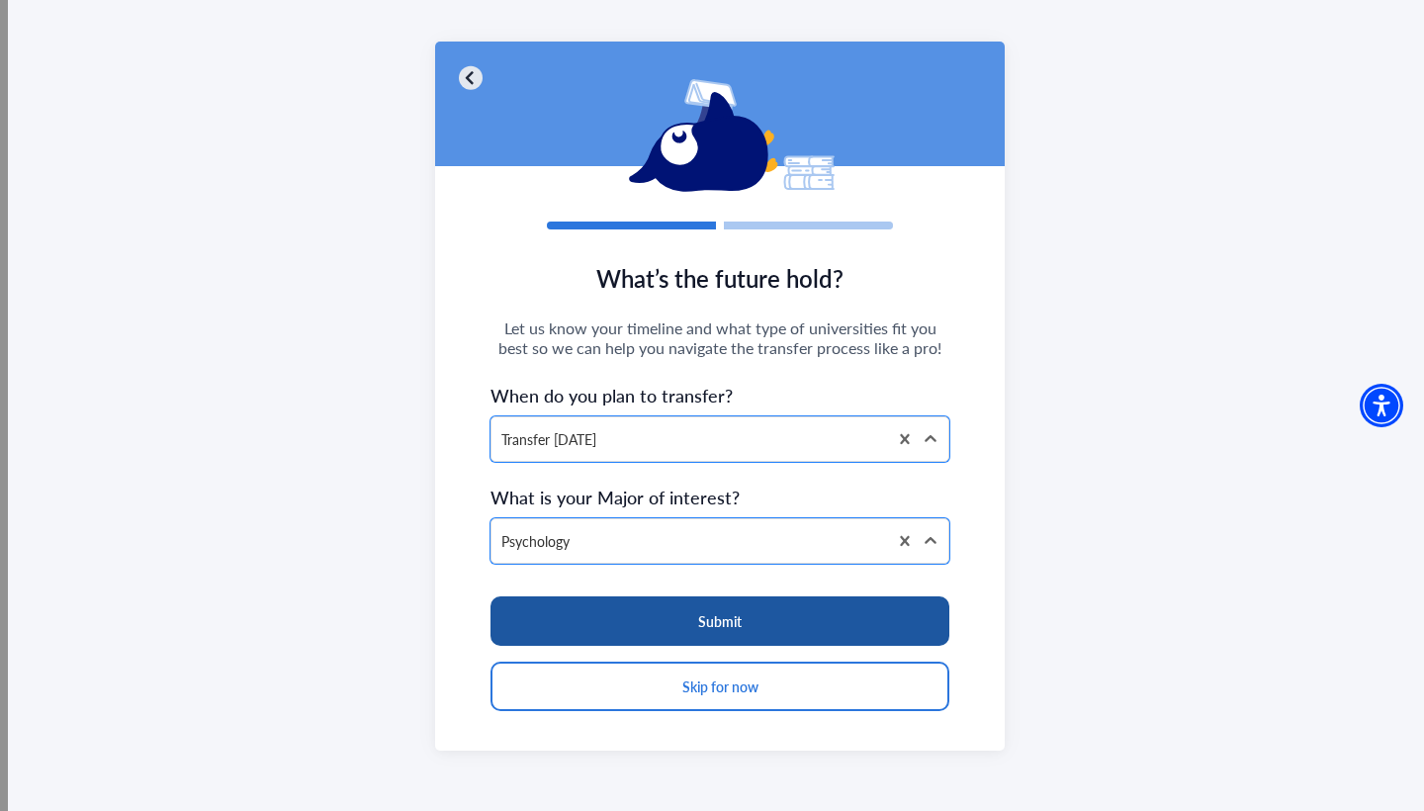
click at [634, 619] on button "Submit" at bounding box center [720, 620] width 459 height 49
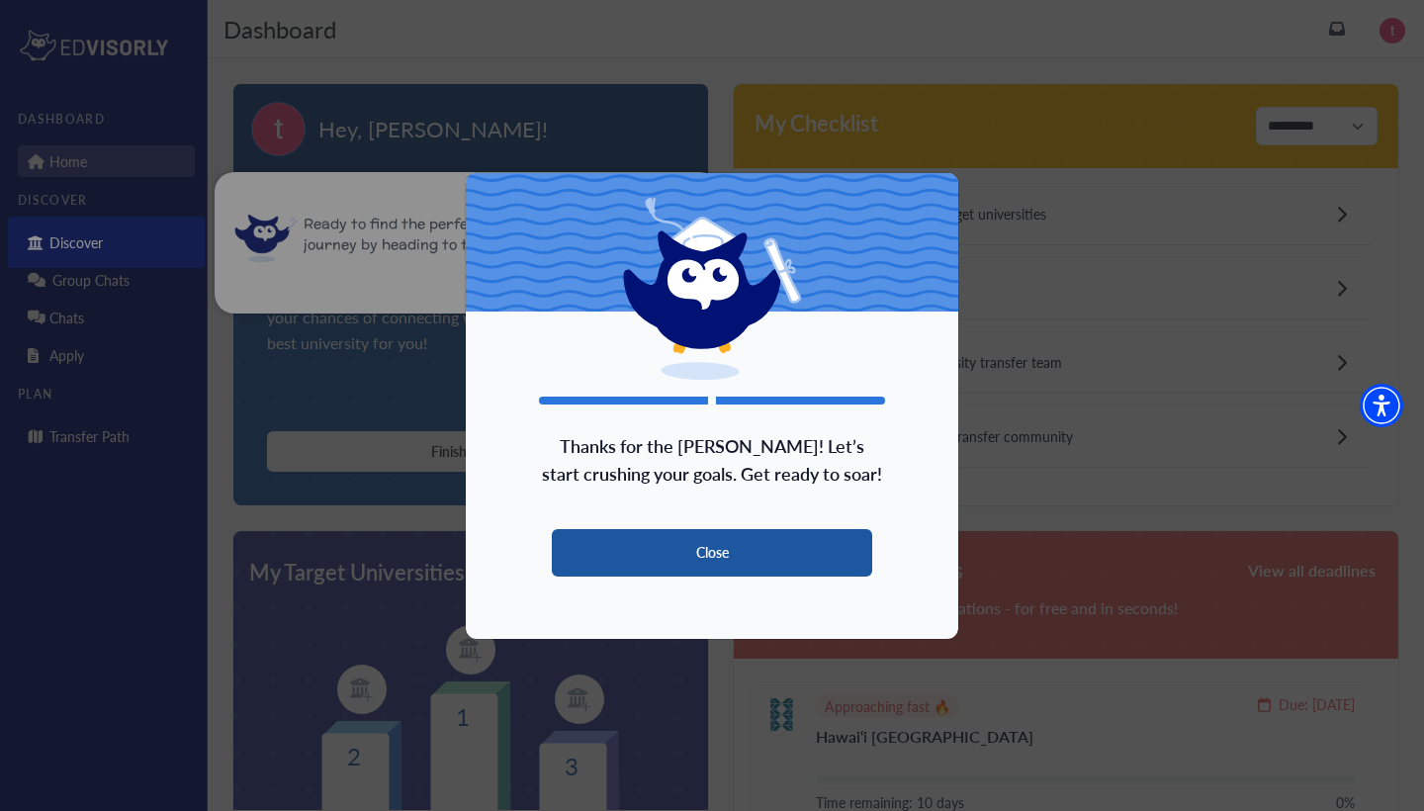
click at [689, 540] on button "Close" at bounding box center [712, 552] width 320 height 47
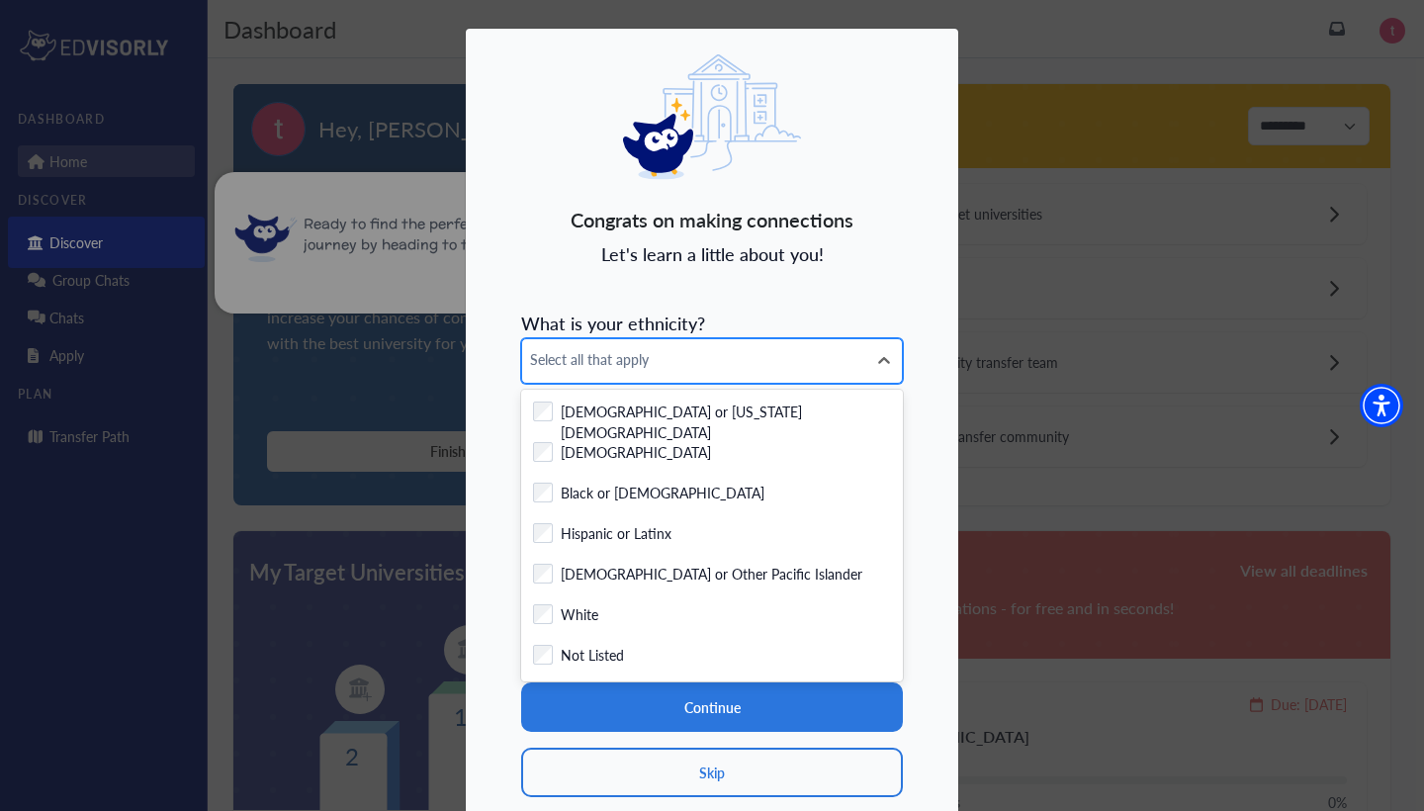
click at [648, 378] on div "Select all that apply" at bounding box center [694, 361] width 344 height 44
click at [663, 300] on div "Congrats on making connections Let's learn a little about you! What is your eth…" at bounding box center [712, 440] width 495 height 824
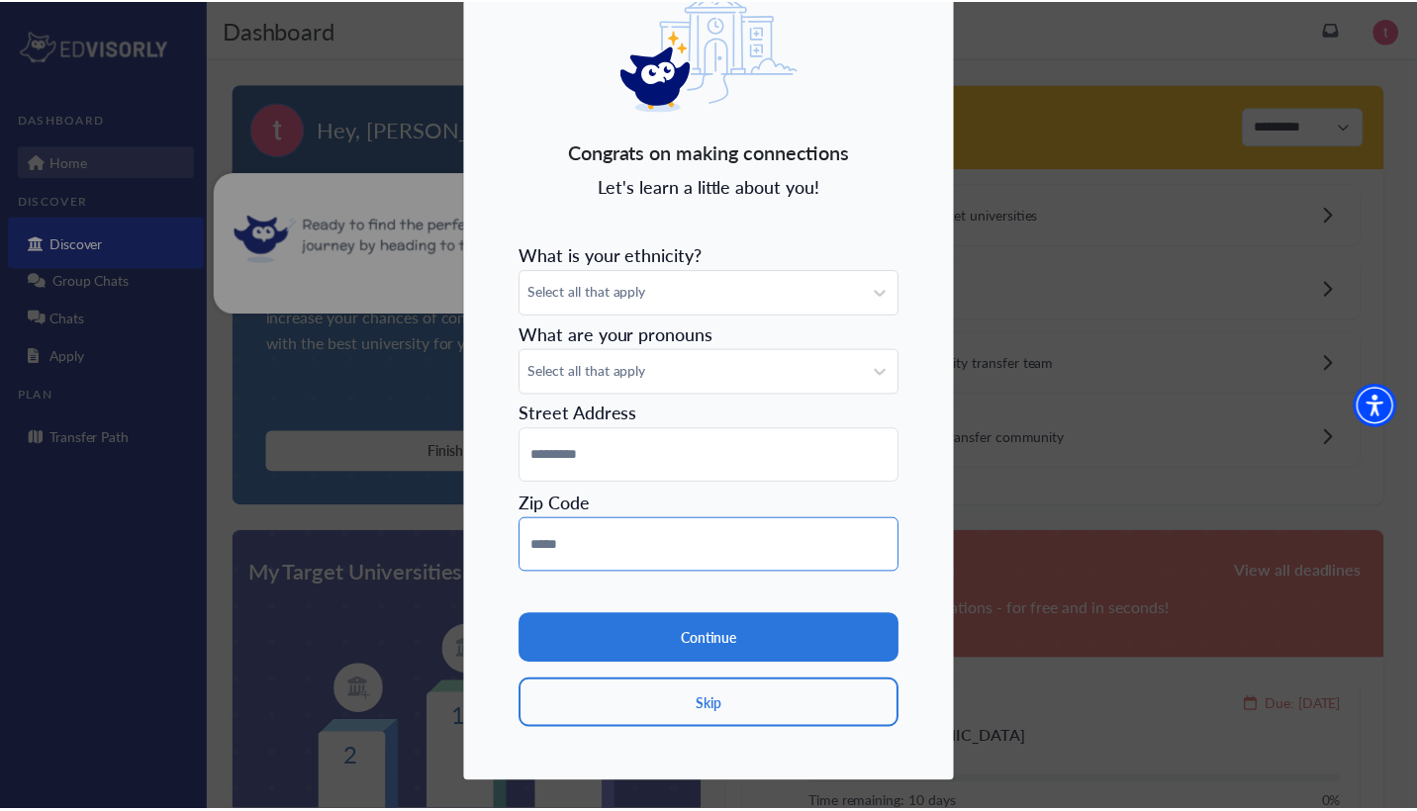
scroll to position [68, 0]
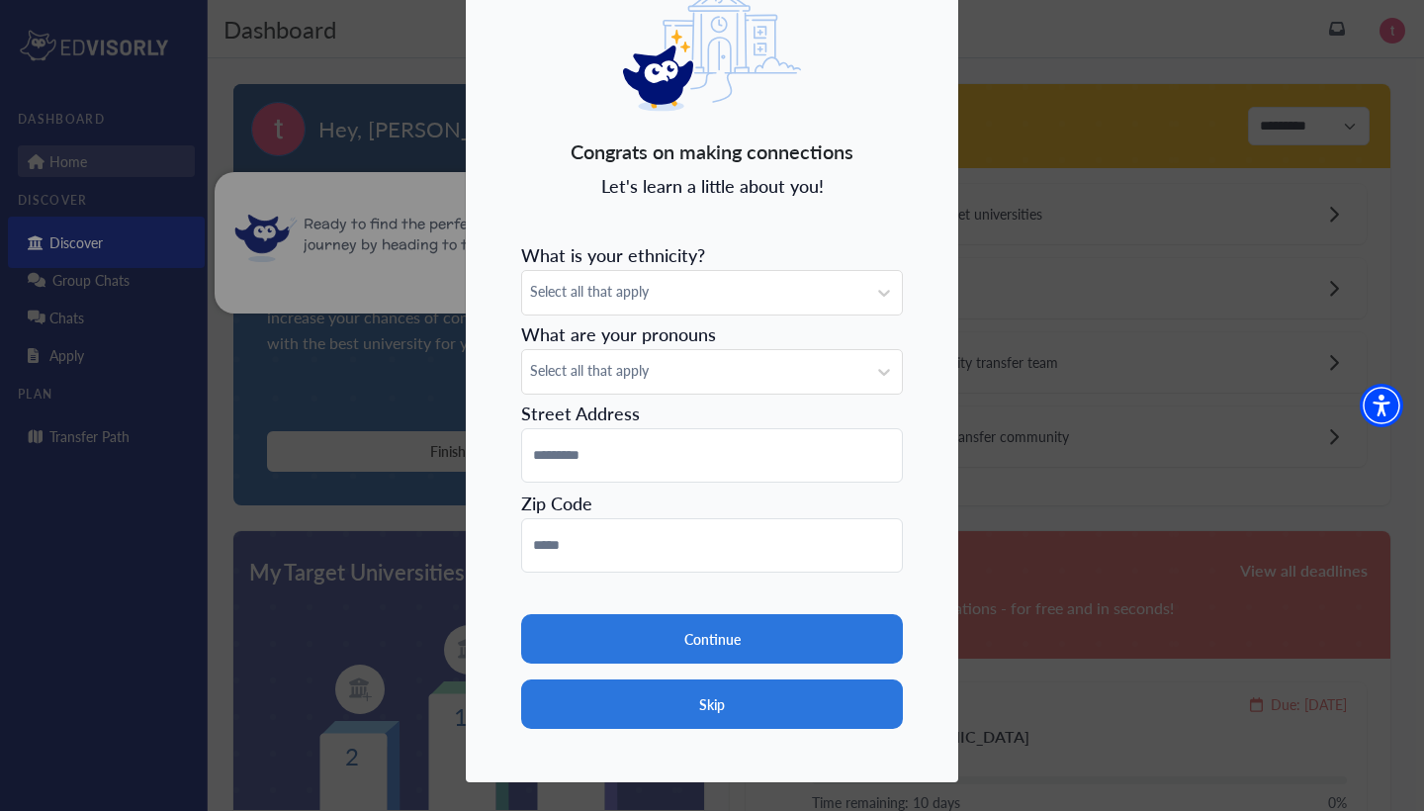
click at [704, 707] on button "Skip" at bounding box center [712, 704] width 382 height 49
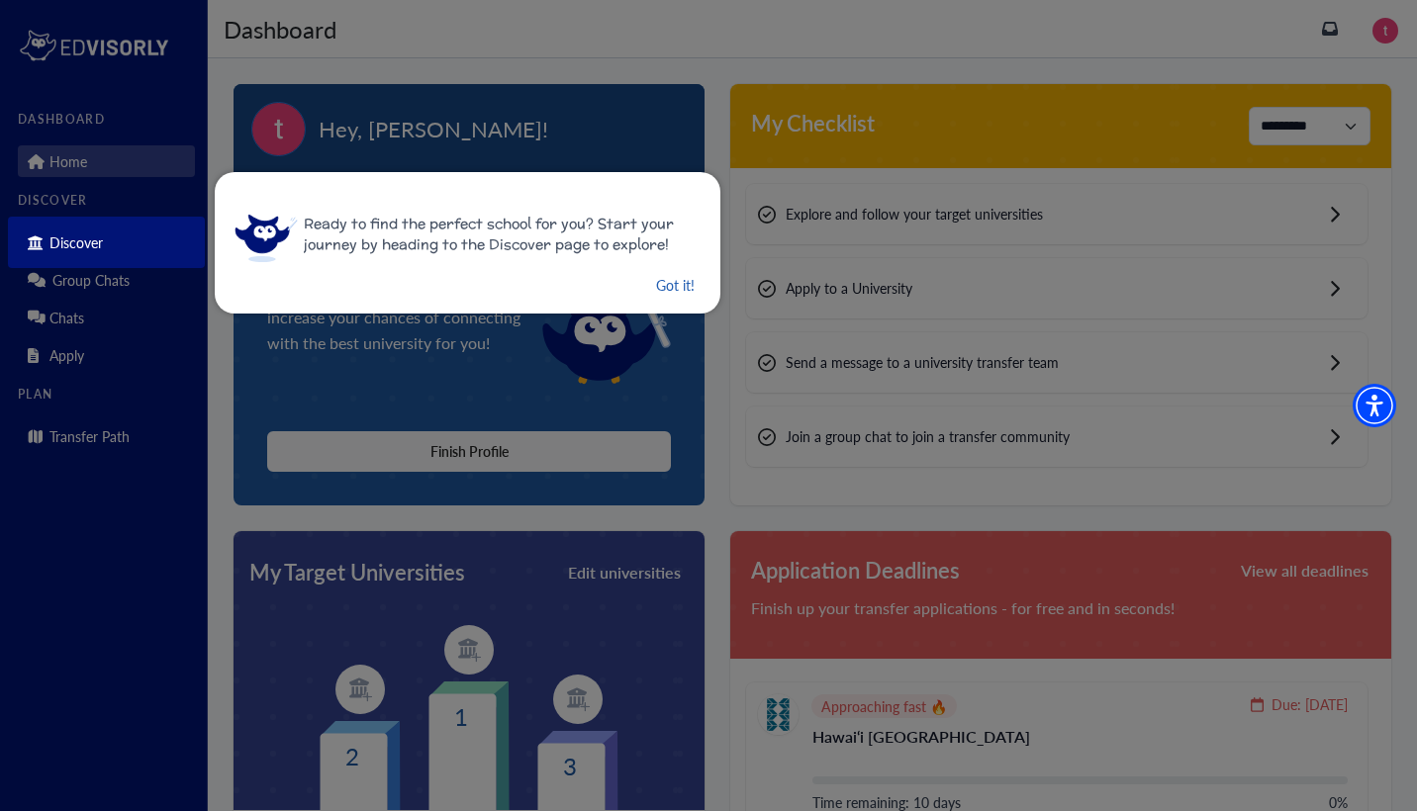
click at [671, 288] on button "Got it!" at bounding box center [675, 285] width 43 height 25
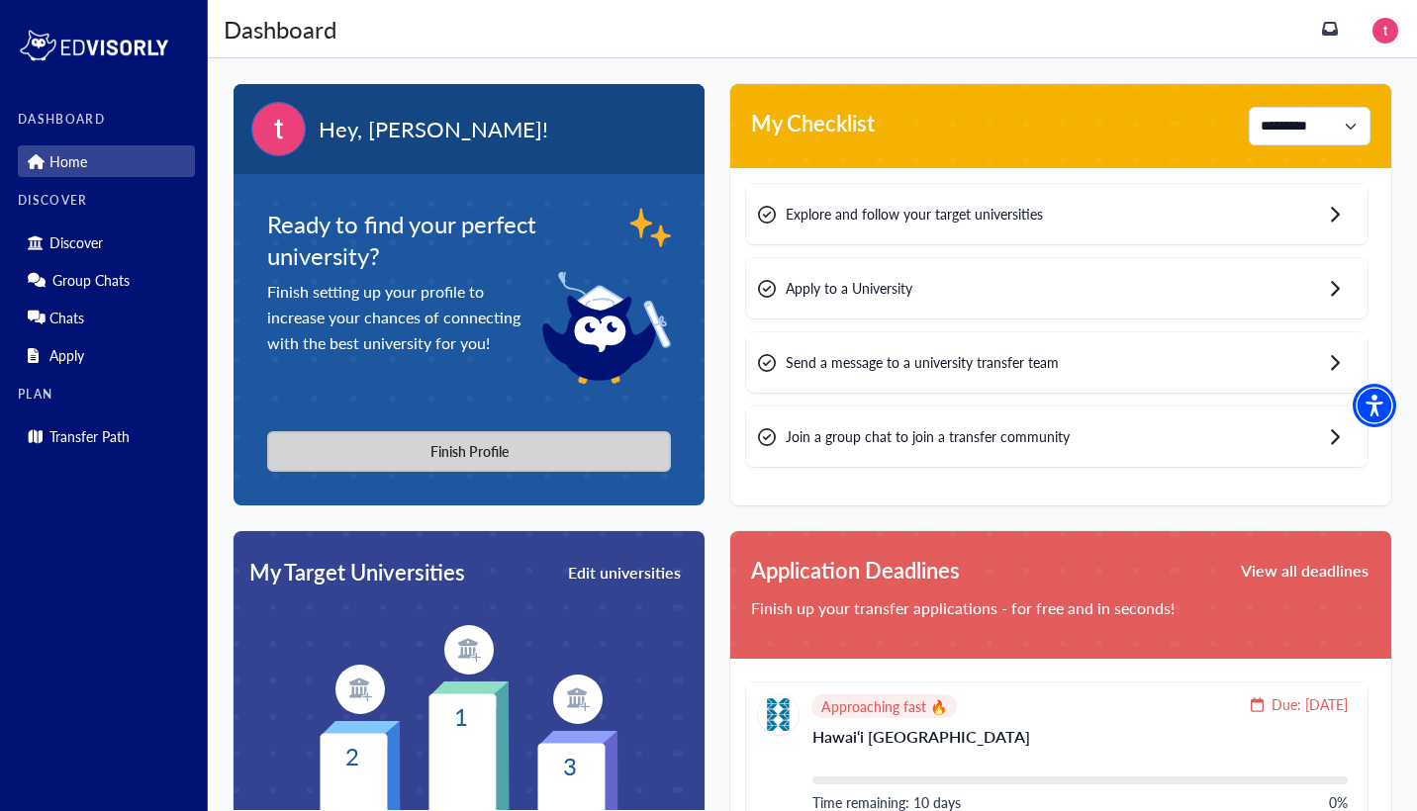
click at [523, 445] on button "Finish Profile" at bounding box center [469, 451] width 404 height 41
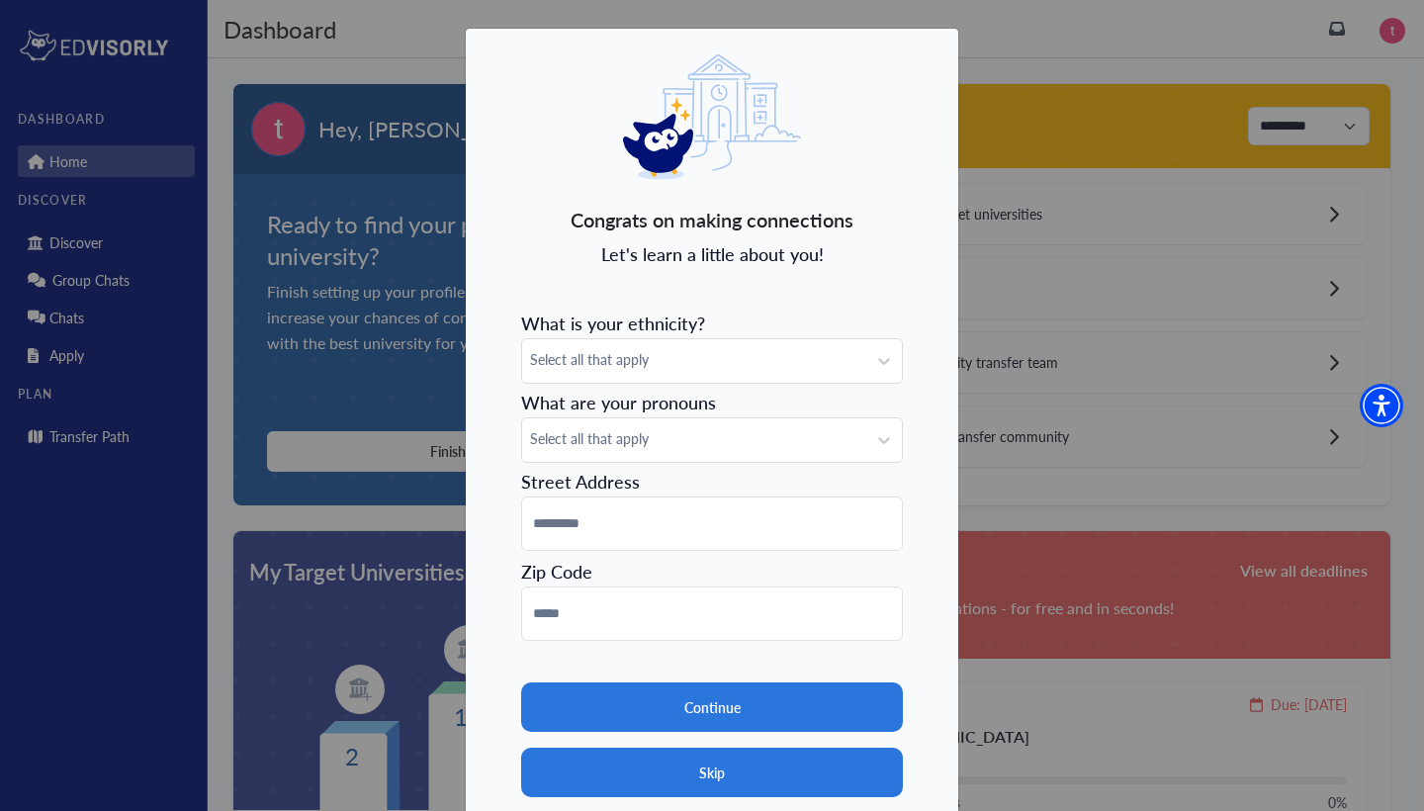
click at [676, 775] on button "Skip" at bounding box center [712, 772] width 382 height 49
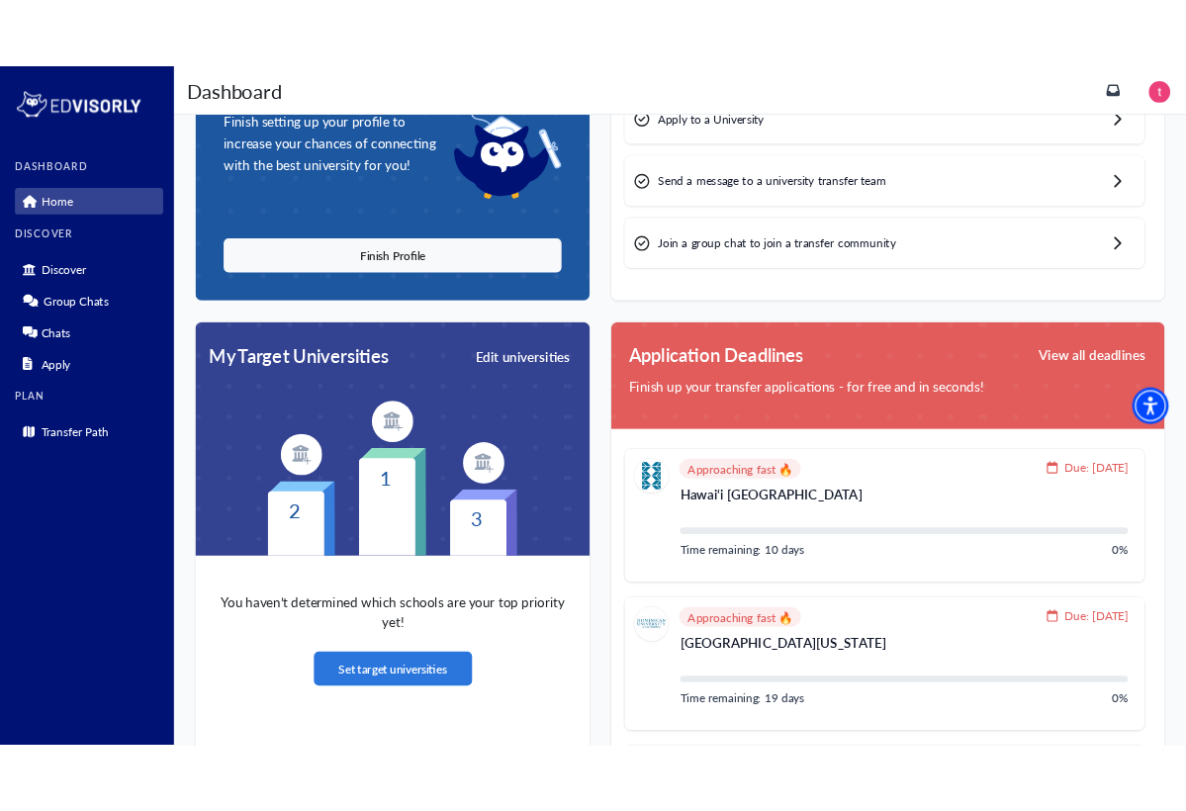
scroll to position [423, 0]
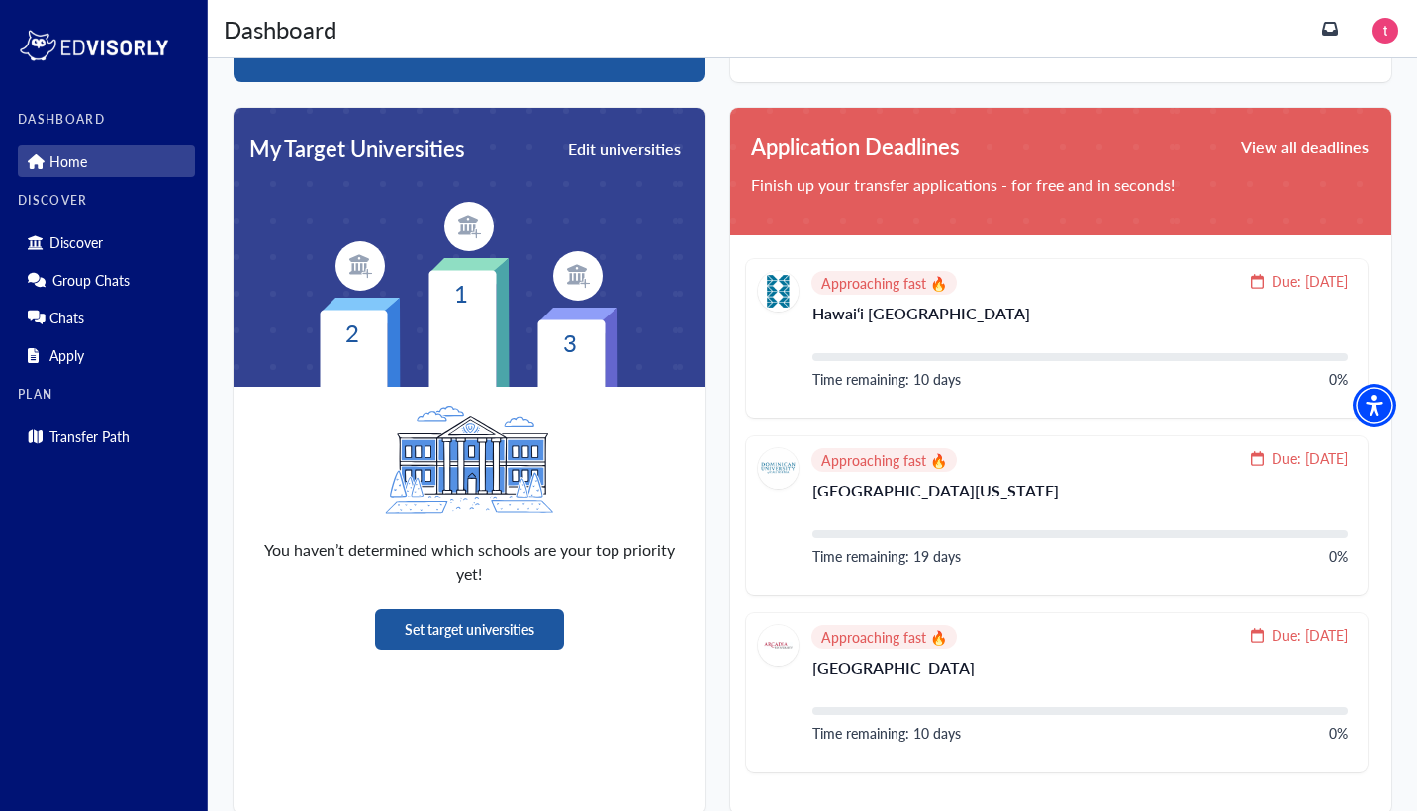
click at [488, 619] on button "Set target universities" at bounding box center [469, 629] width 189 height 41
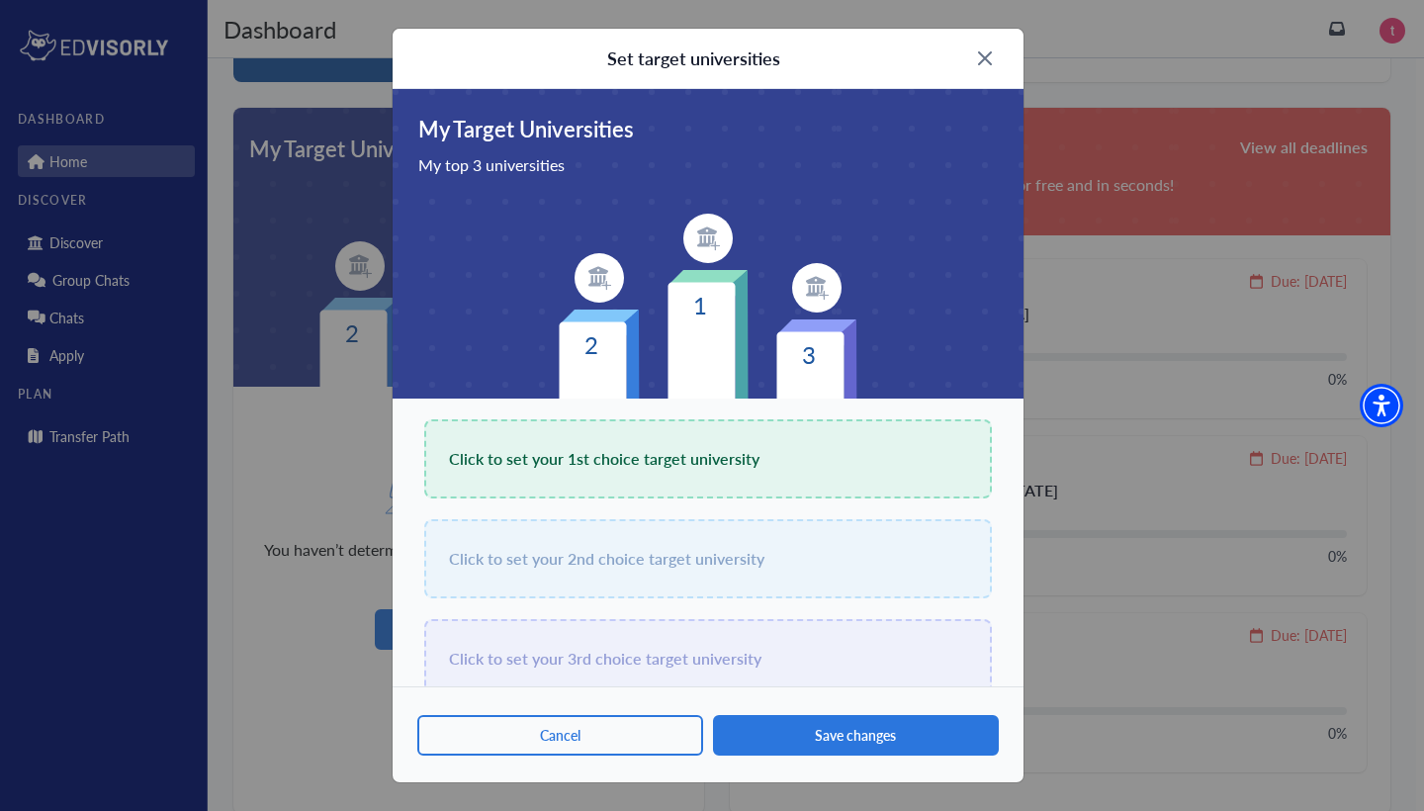
click at [562, 461] on span "Click to set your 1st choice target university" at bounding box center [604, 459] width 311 height 28
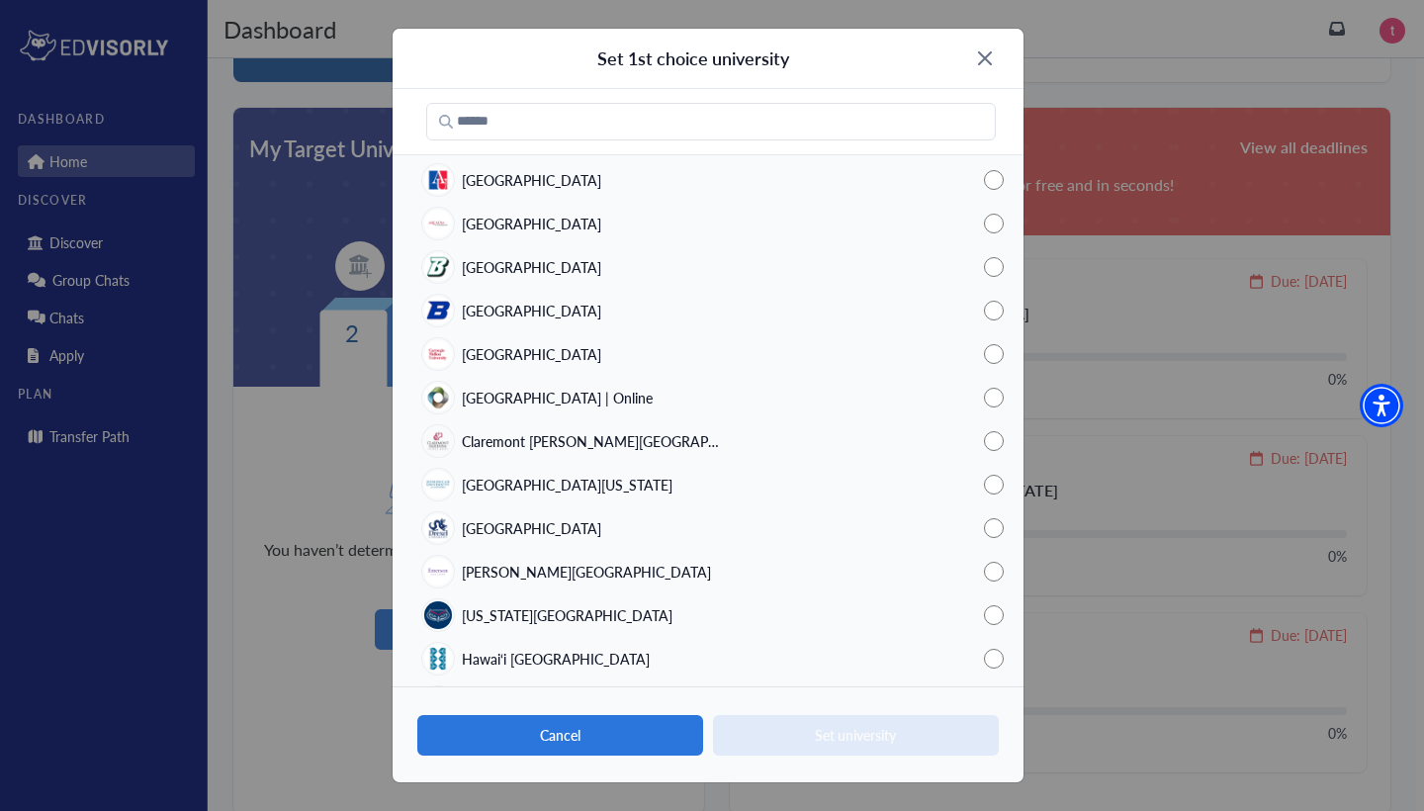
click at [607, 751] on button "Cancel" at bounding box center [560, 735] width 286 height 41
